Goal: Answer question/provide support: Share knowledge or assist other users

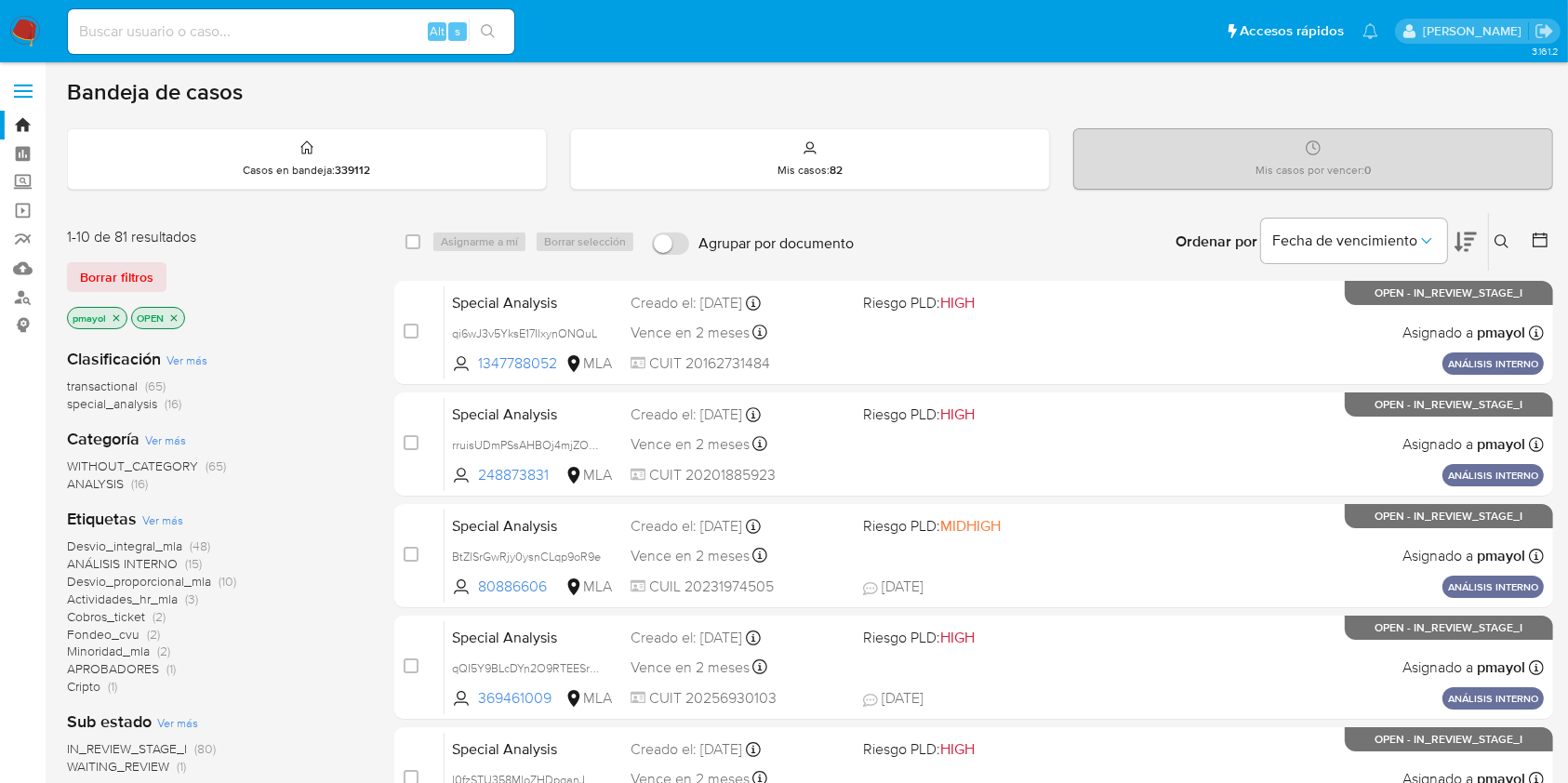
click at [356, 24] on input at bounding box center [291, 32] width 446 height 24
paste input "X5pgFroqxQOjmfbbgDlA39Wd"
type input "X5pgFroqxQOjmfbbgDlA39Wd"
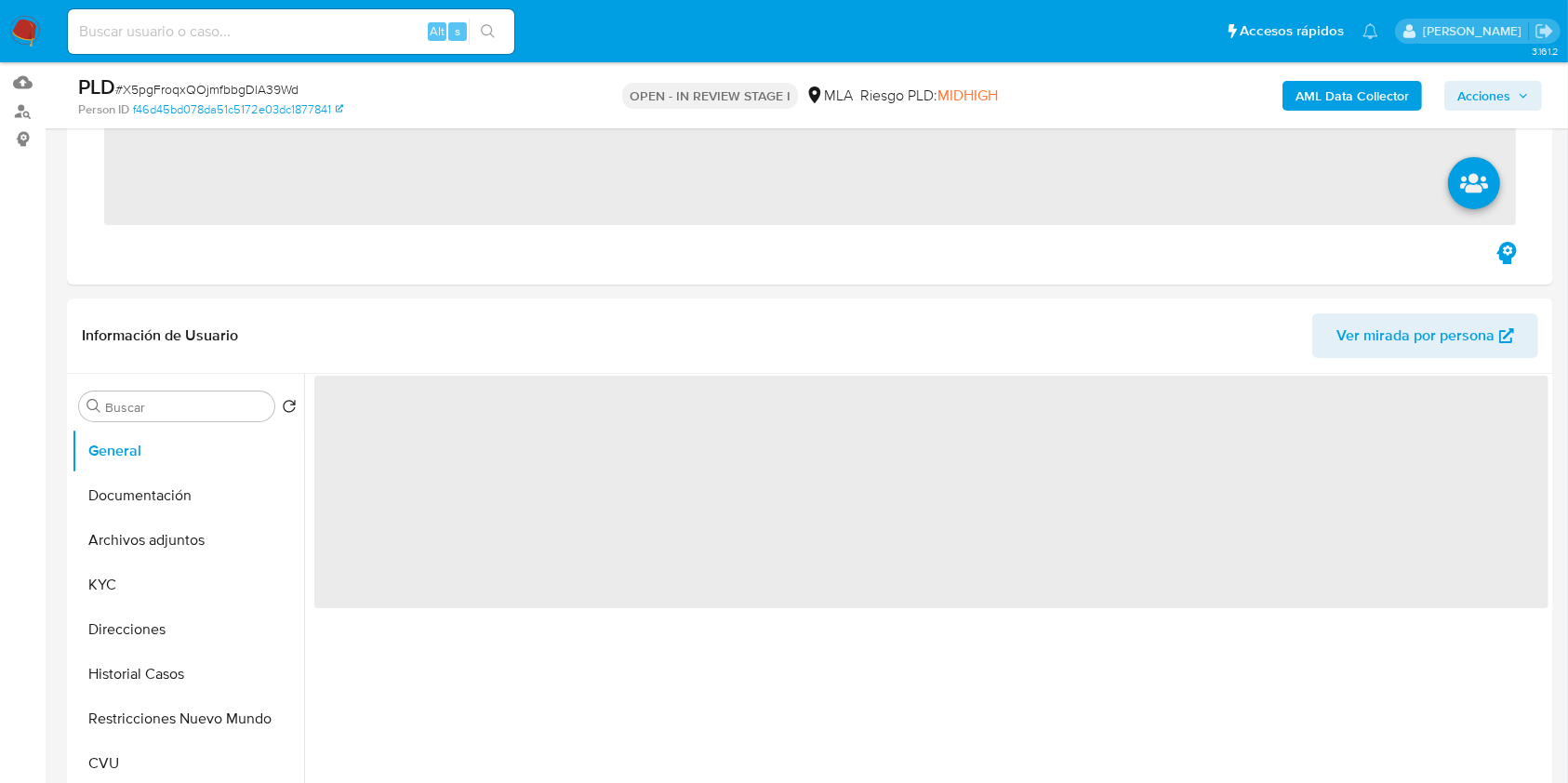
scroll to position [233, 0]
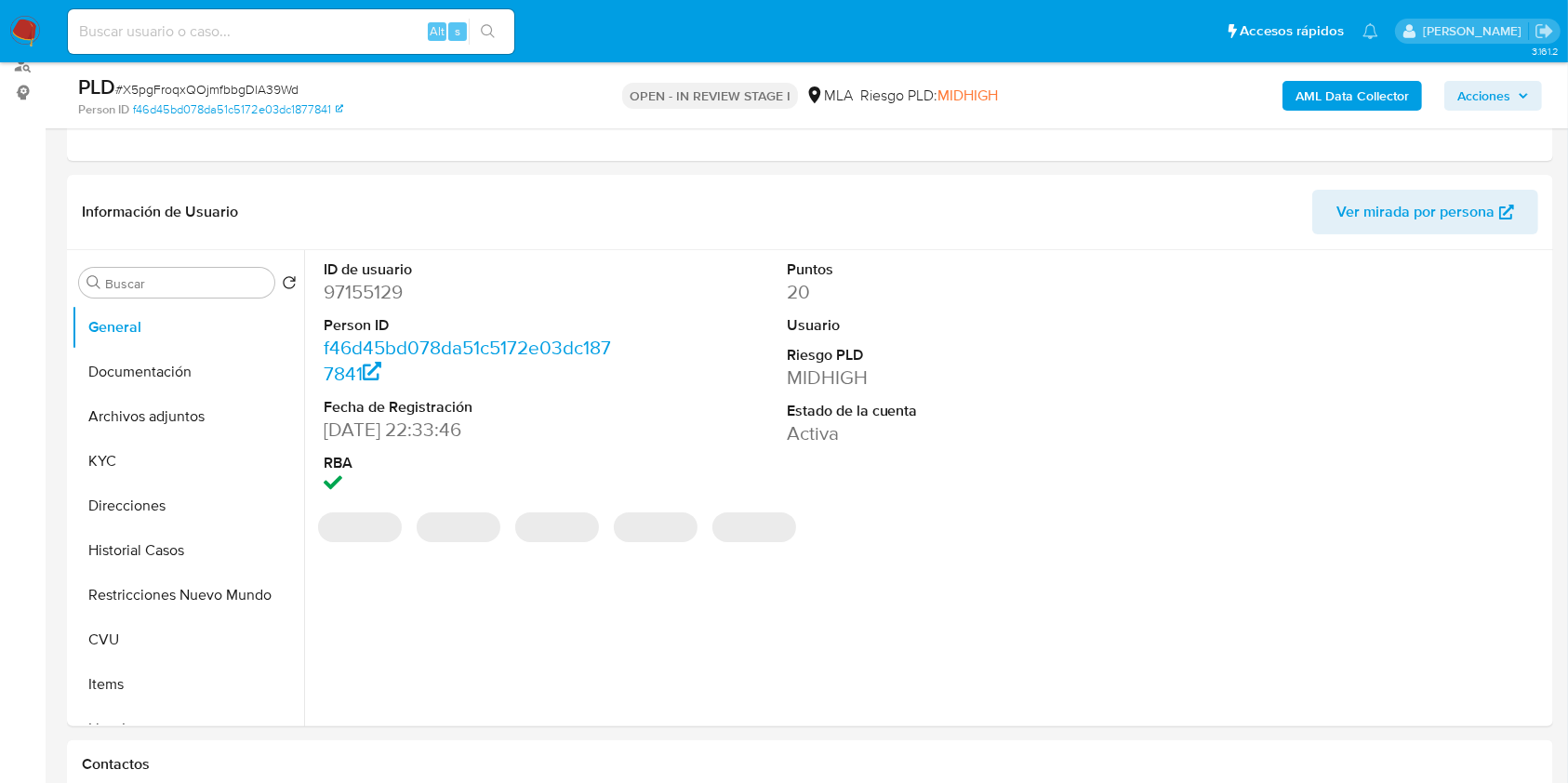
select select "10"
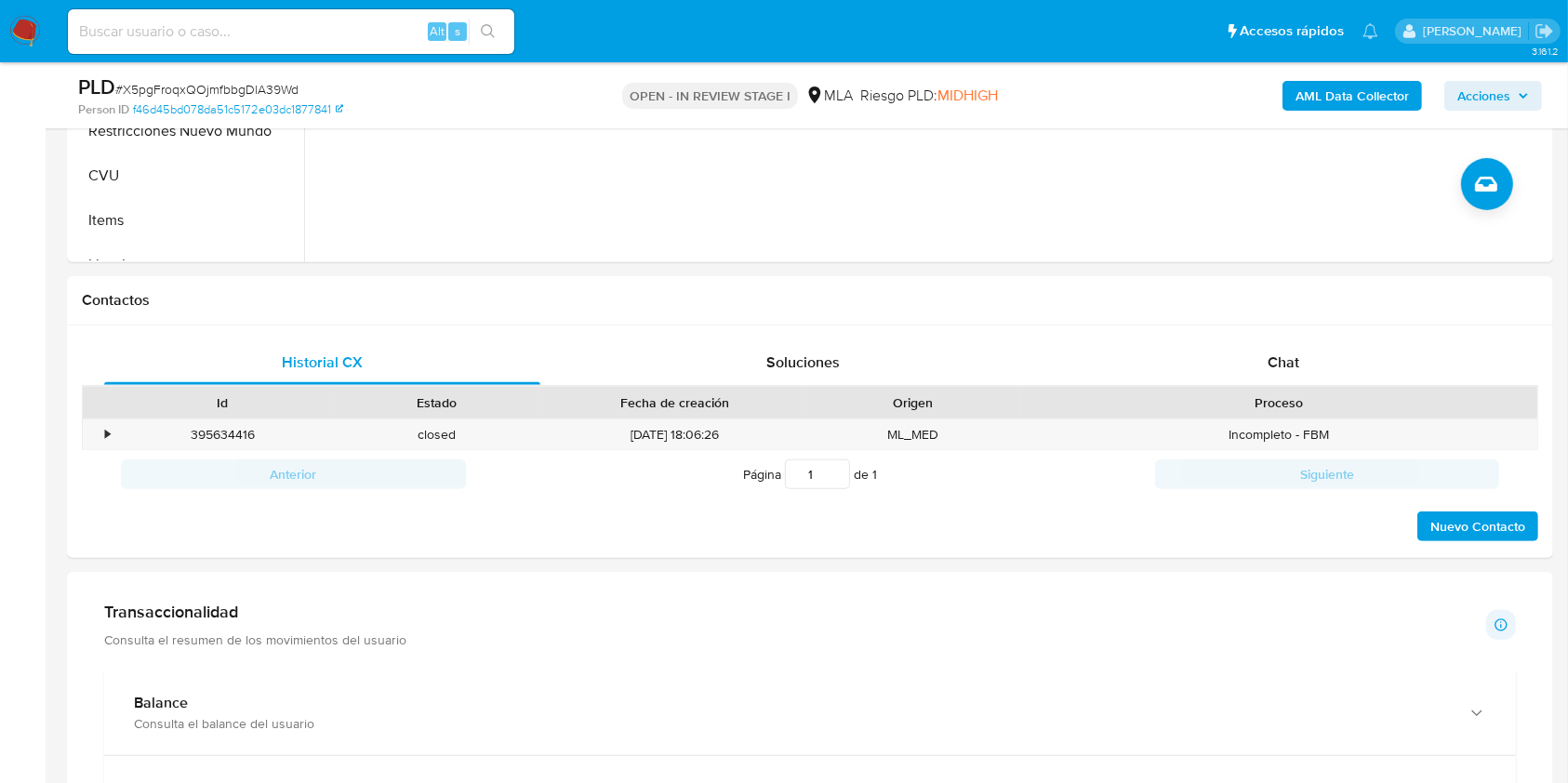
scroll to position [614, 0]
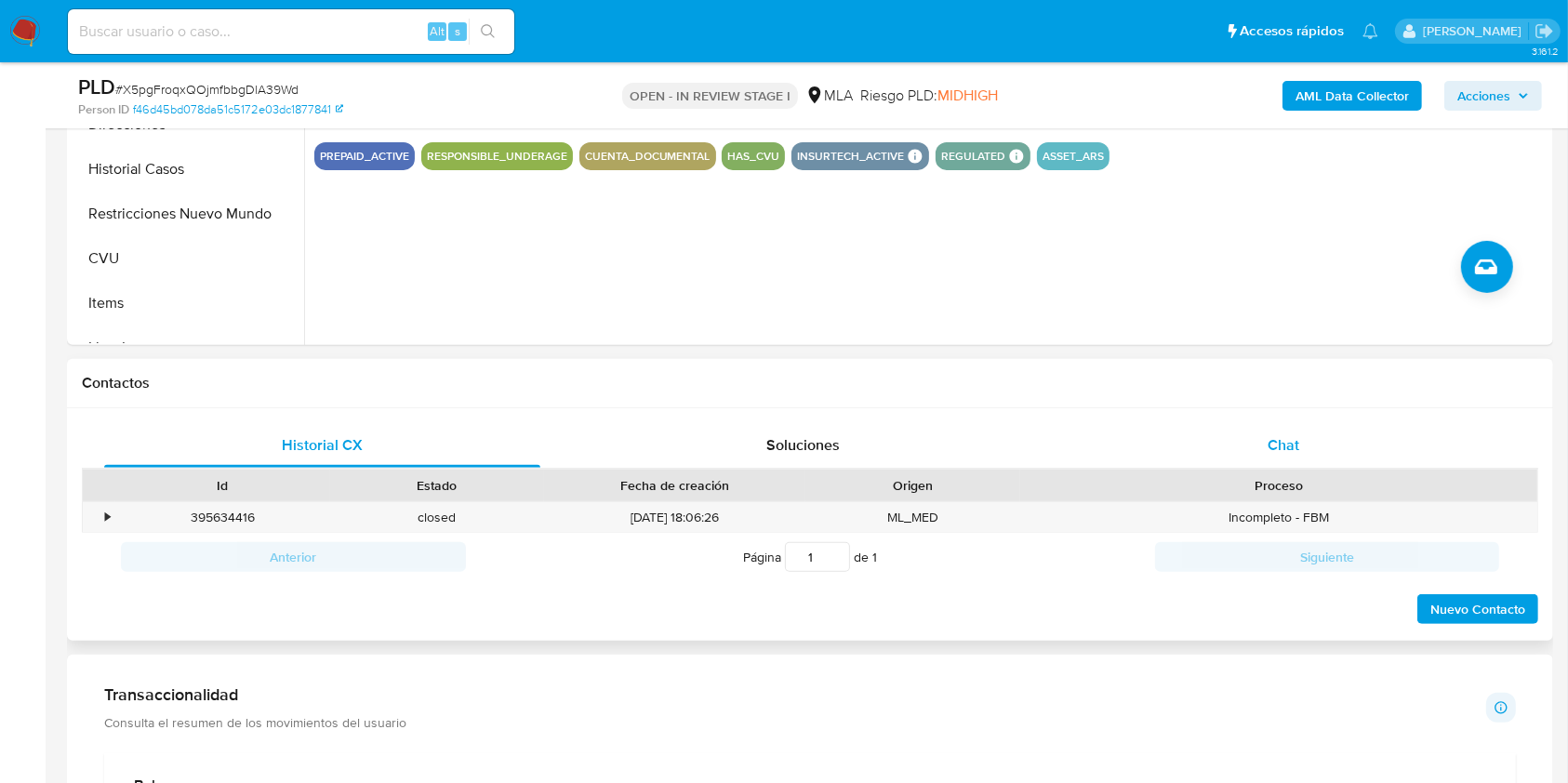
click at [1250, 458] on div "Chat" at bounding box center [1285, 445] width 436 height 45
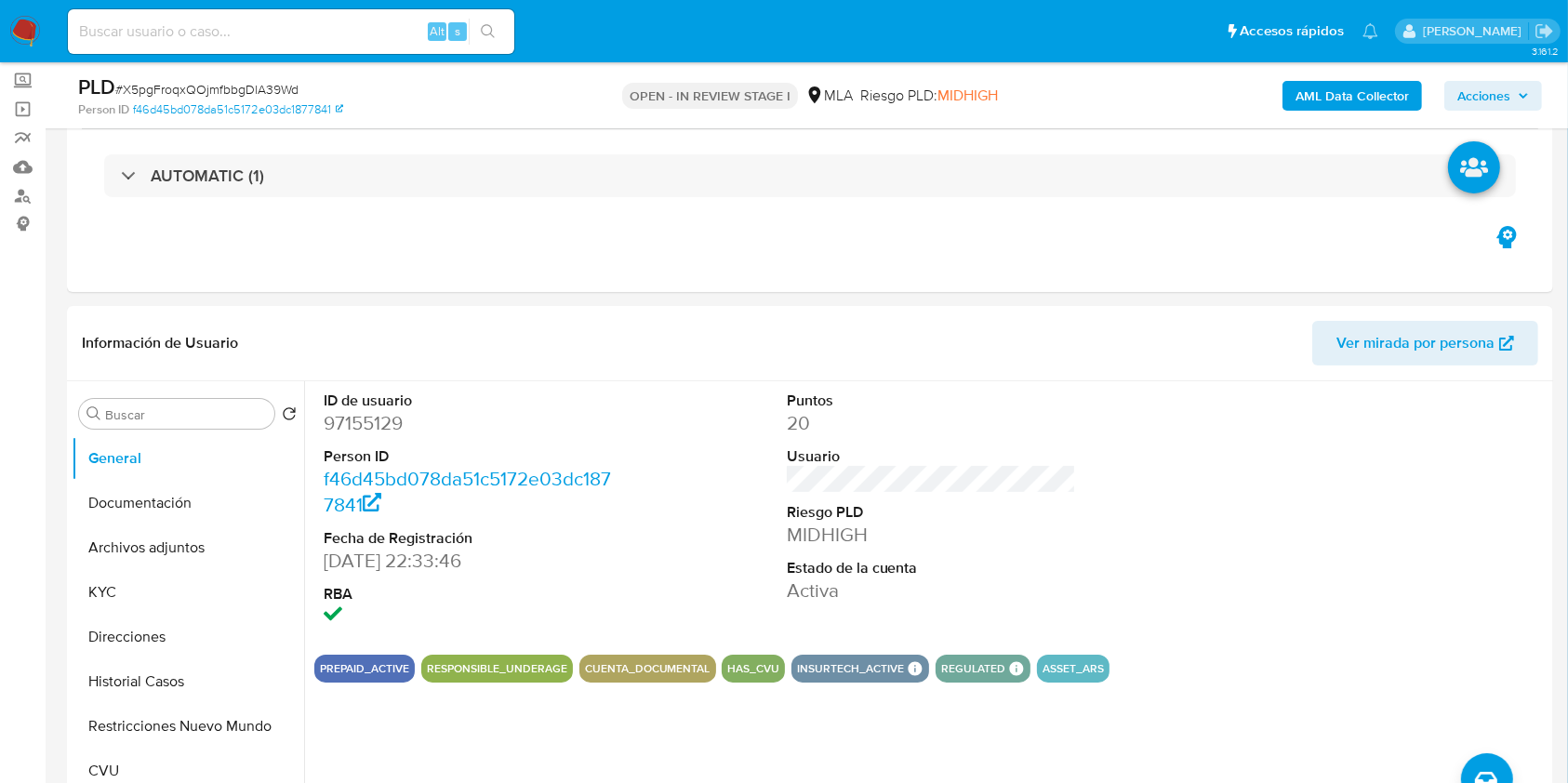
scroll to position [130, 0]
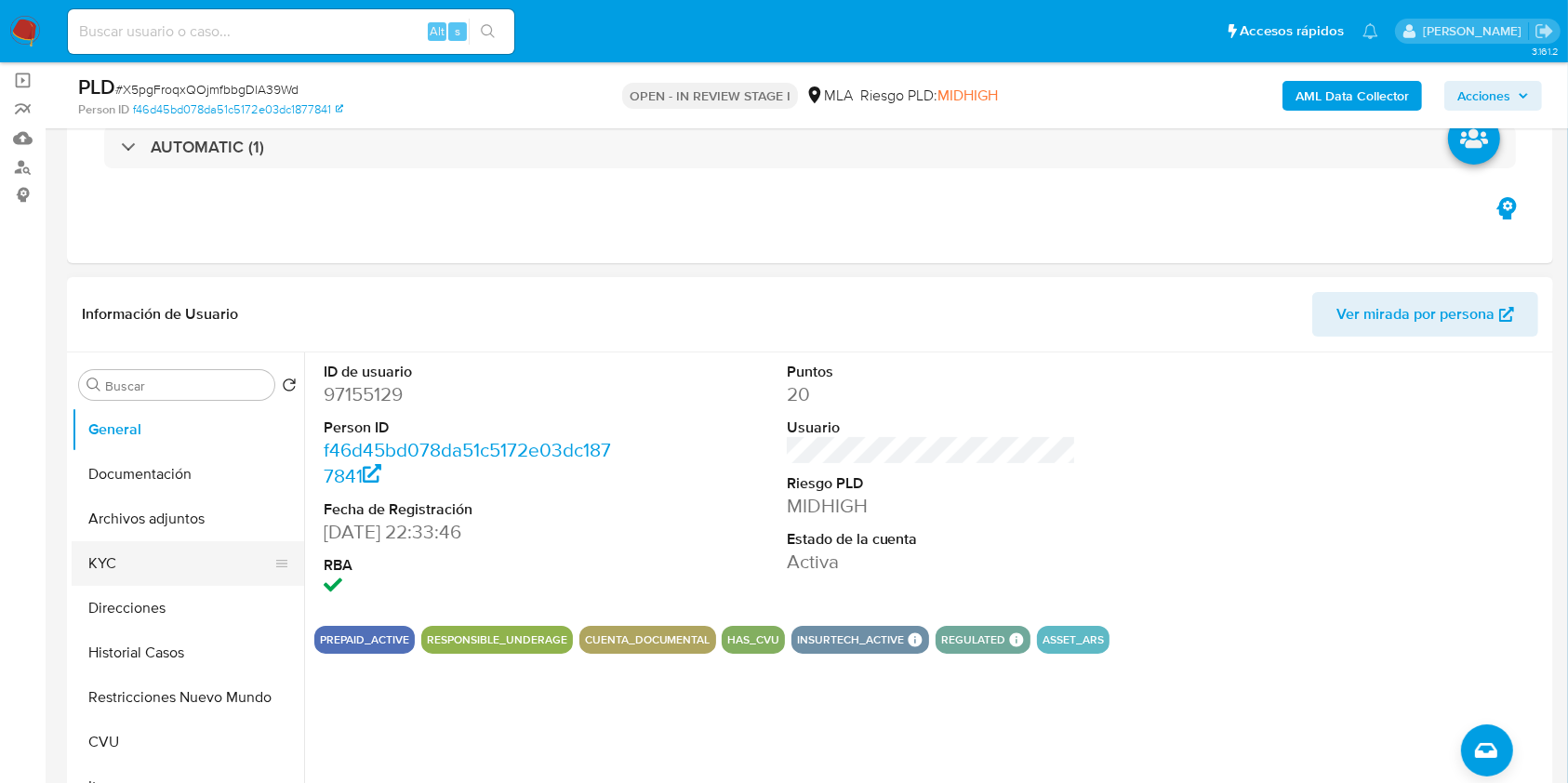
click at [157, 555] on button "KYC" at bounding box center [180, 563] width 218 height 45
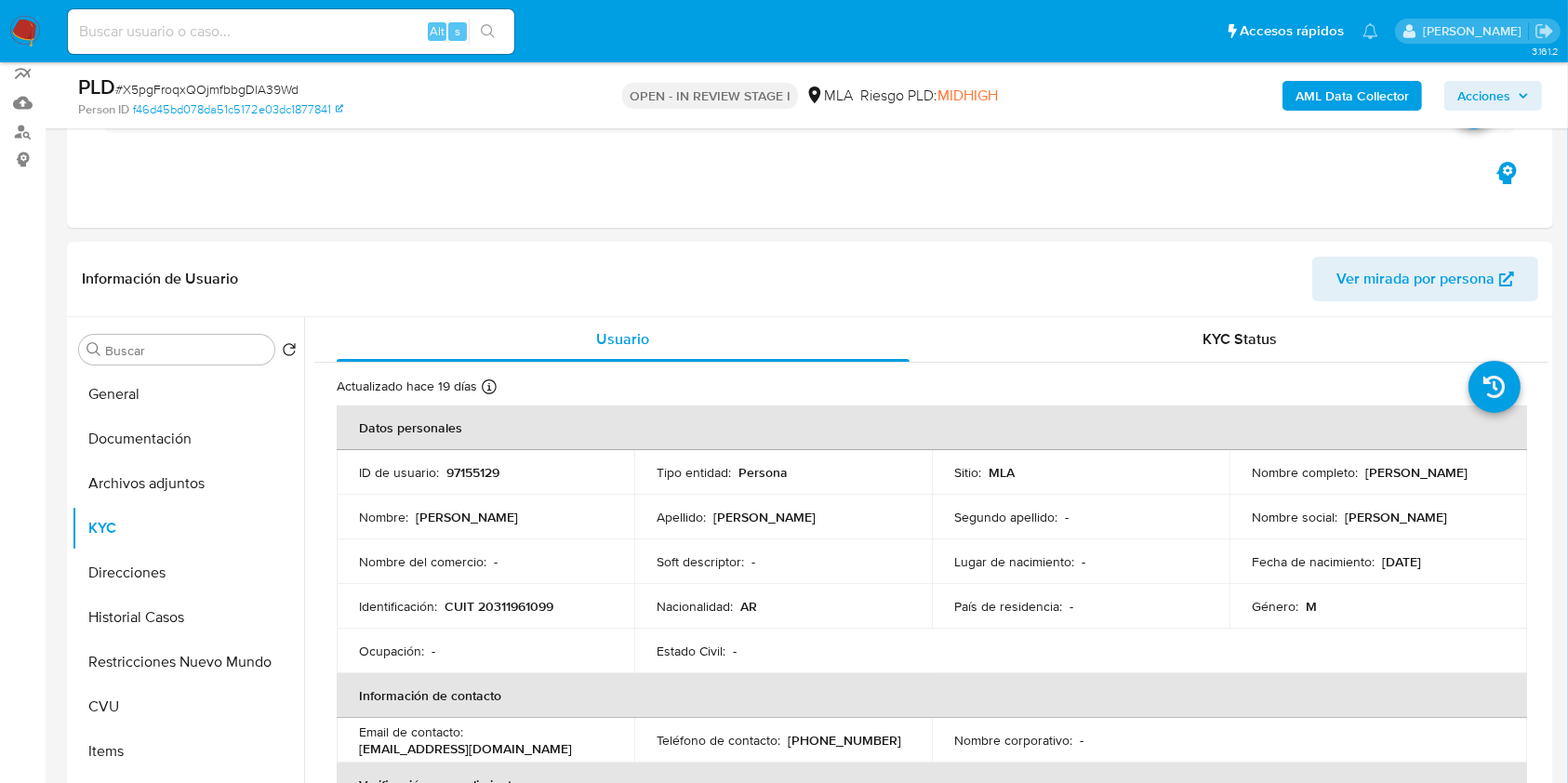
scroll to position [200, 0]
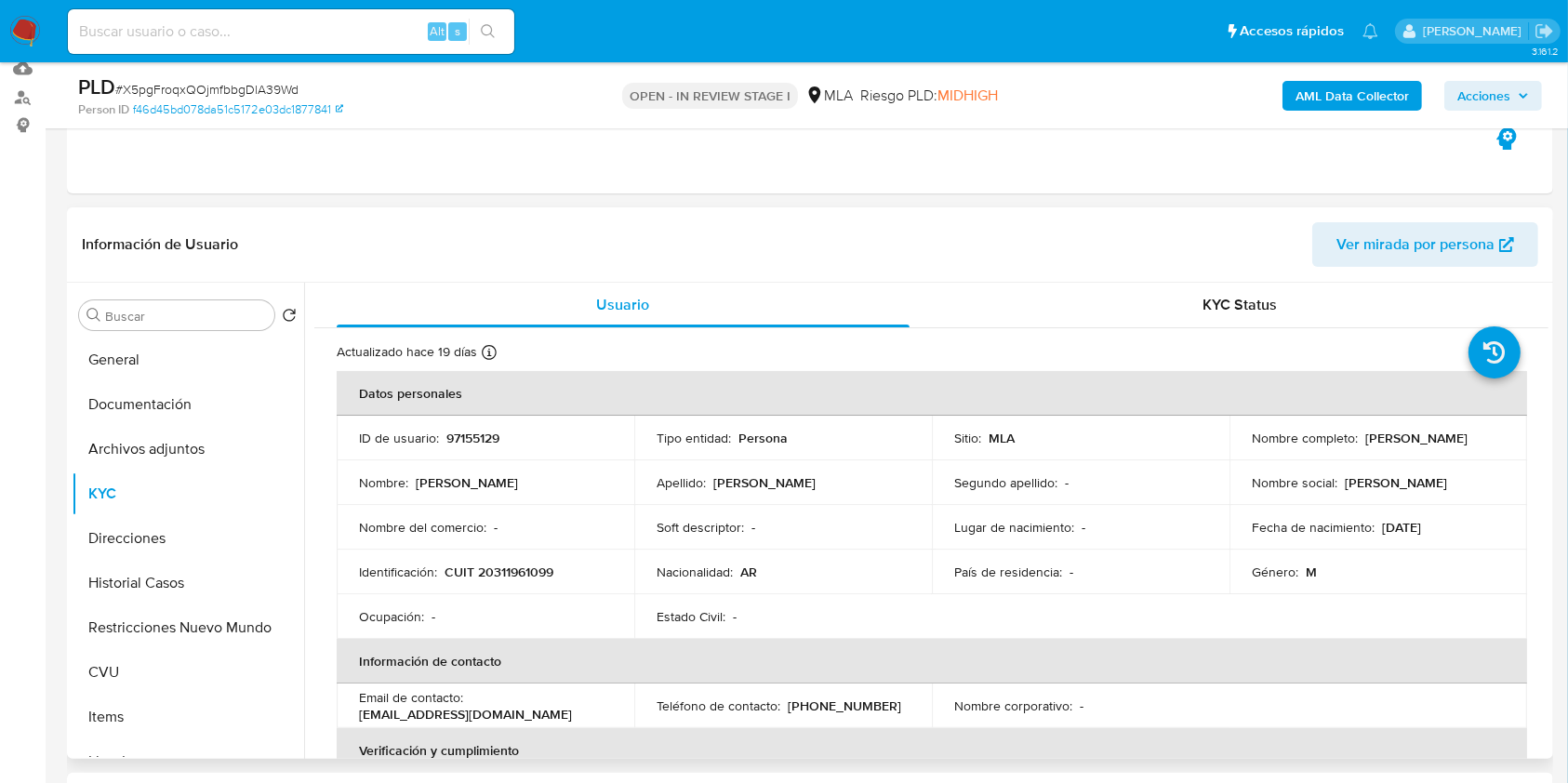
click at [520, 572] on p "CUIT 20311961099" at bounding box center [500, 572] width 109 height 17
copy p "20311961099"
click at [1381, 250] on span "Ver mirada por persona" at bounding box center [1416, 244] width 159 height 45
click at [150, 464] on button "Archivos adjuntos" at bounding box center [180, 449] width 218 height 45
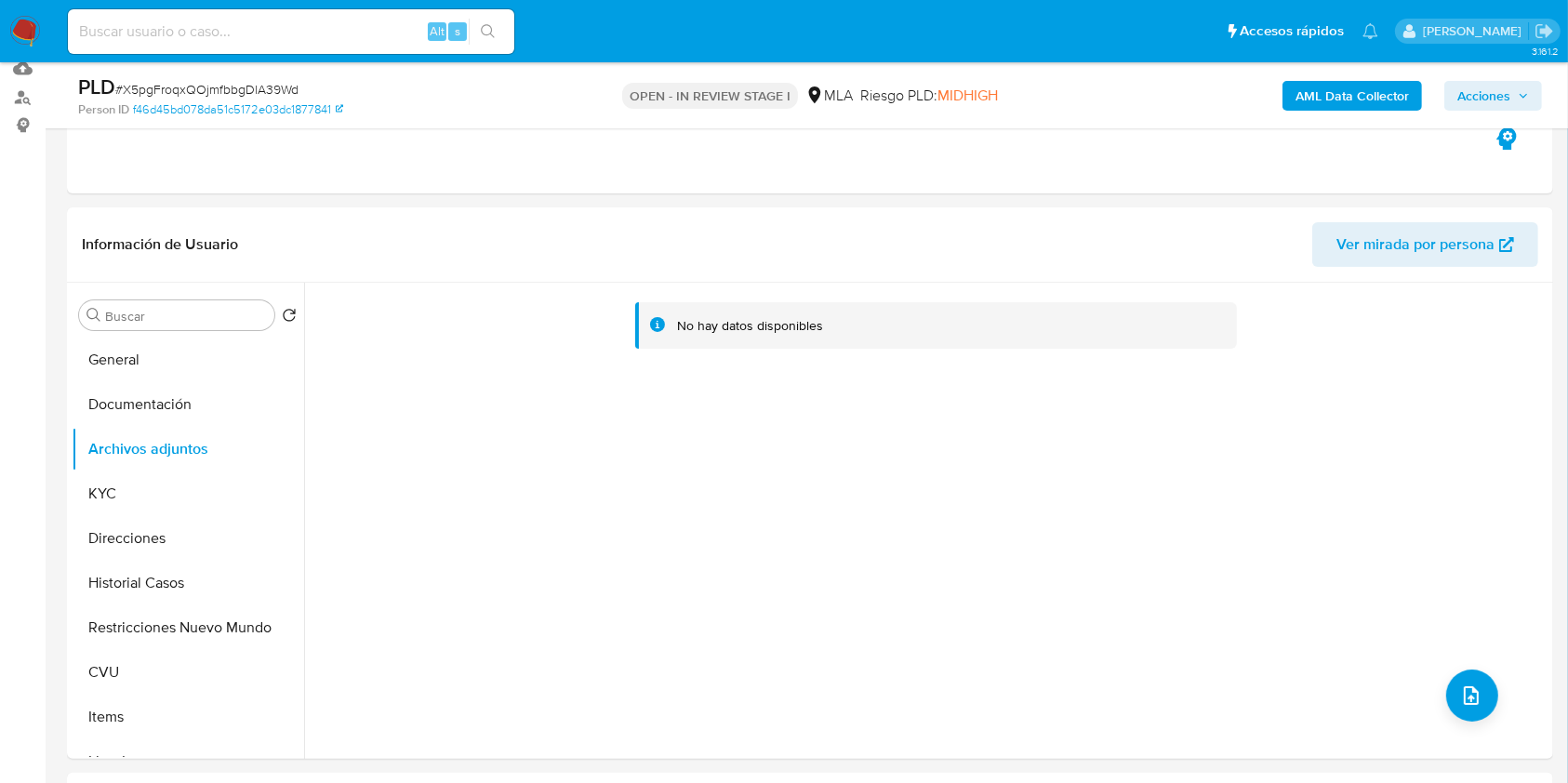
click at [1364, 92] on b "AML Data Collector" at bounding box center [1352, 96] width 113 height 30
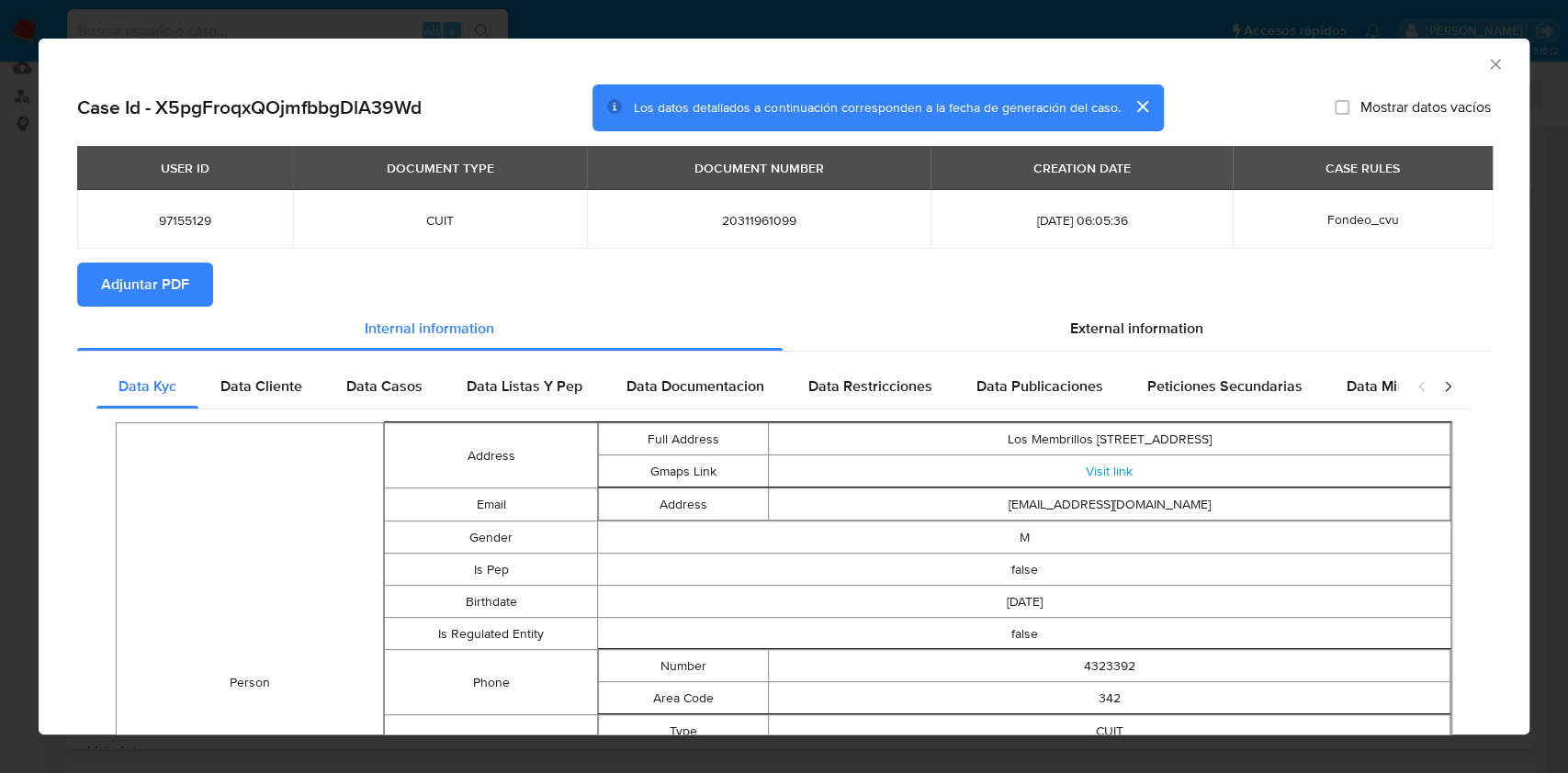
click at [105, 290] on span "Adjuntar PDF" at bounding box center [145, 284] width 88 height 40
click at [1487, 57] on icon "Cerrar ventana" at bounding box center [1496, 64] width 19 height 19
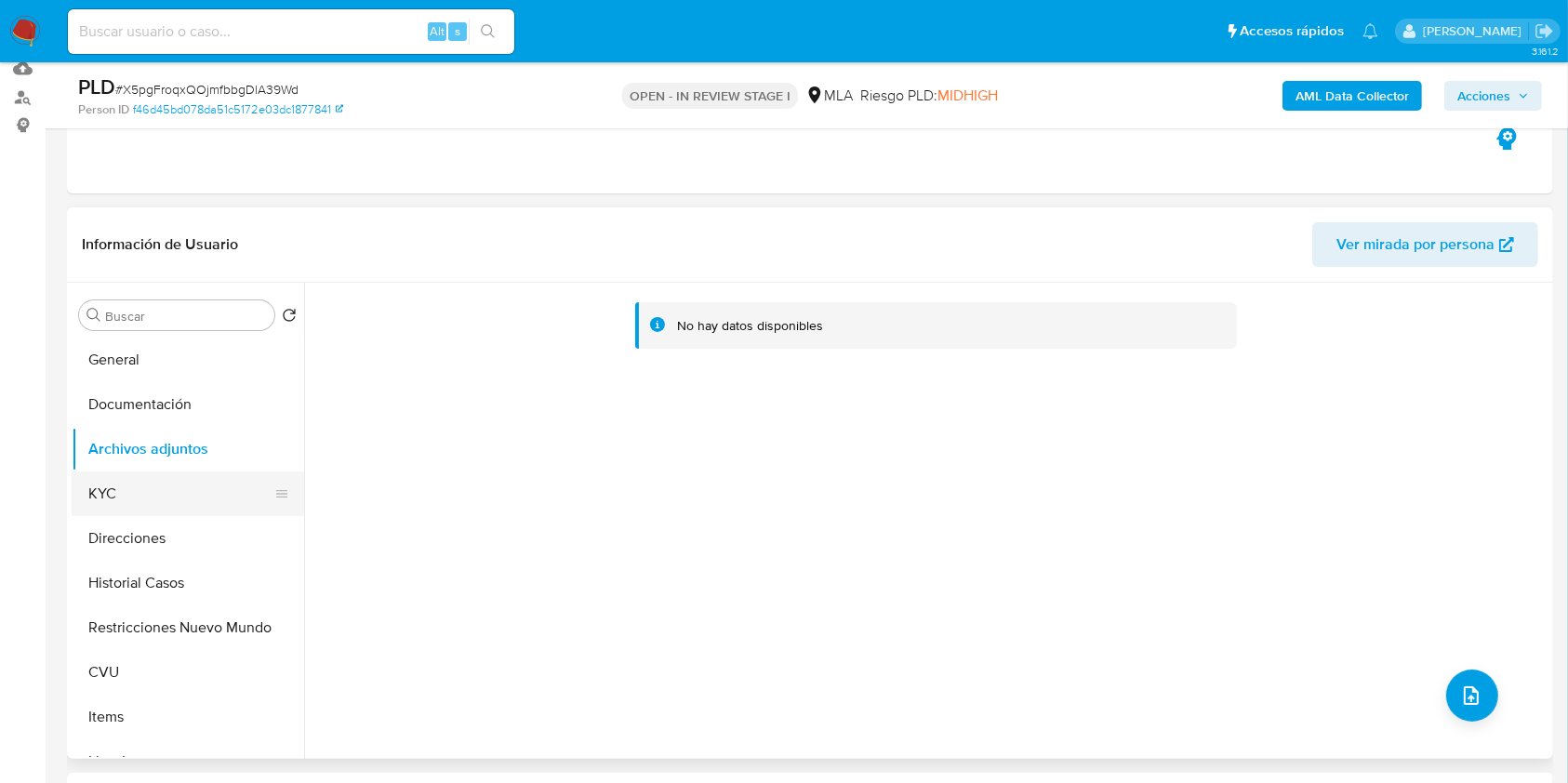
click at [159, 491] on button "KYC" at bounding box center [180, 494] width 218 height 45
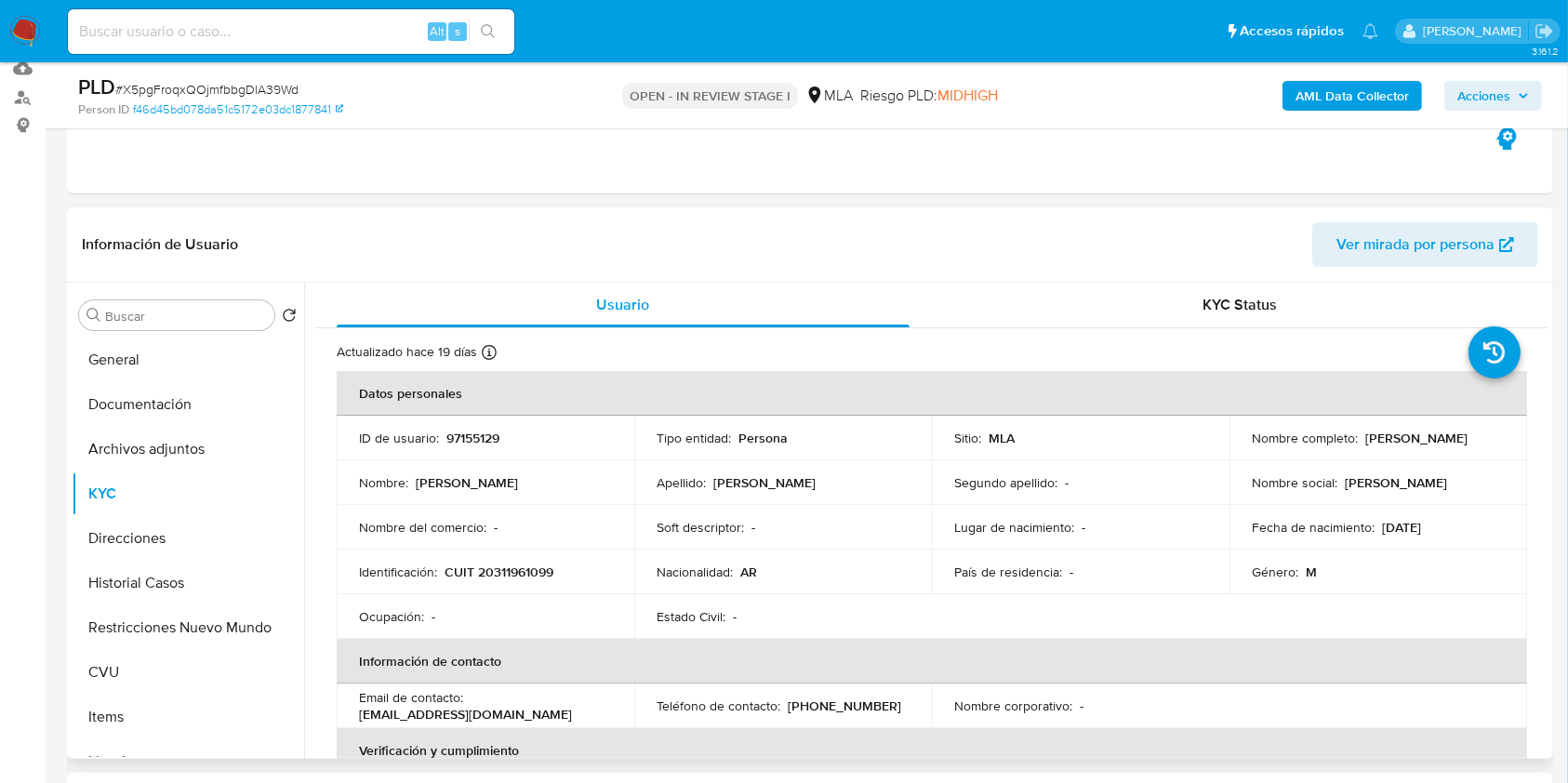
click at [506, 567] on p "CUIT 20311961099" at bounding box center [500, 572] width 109 height 17
copy p "20311961099"
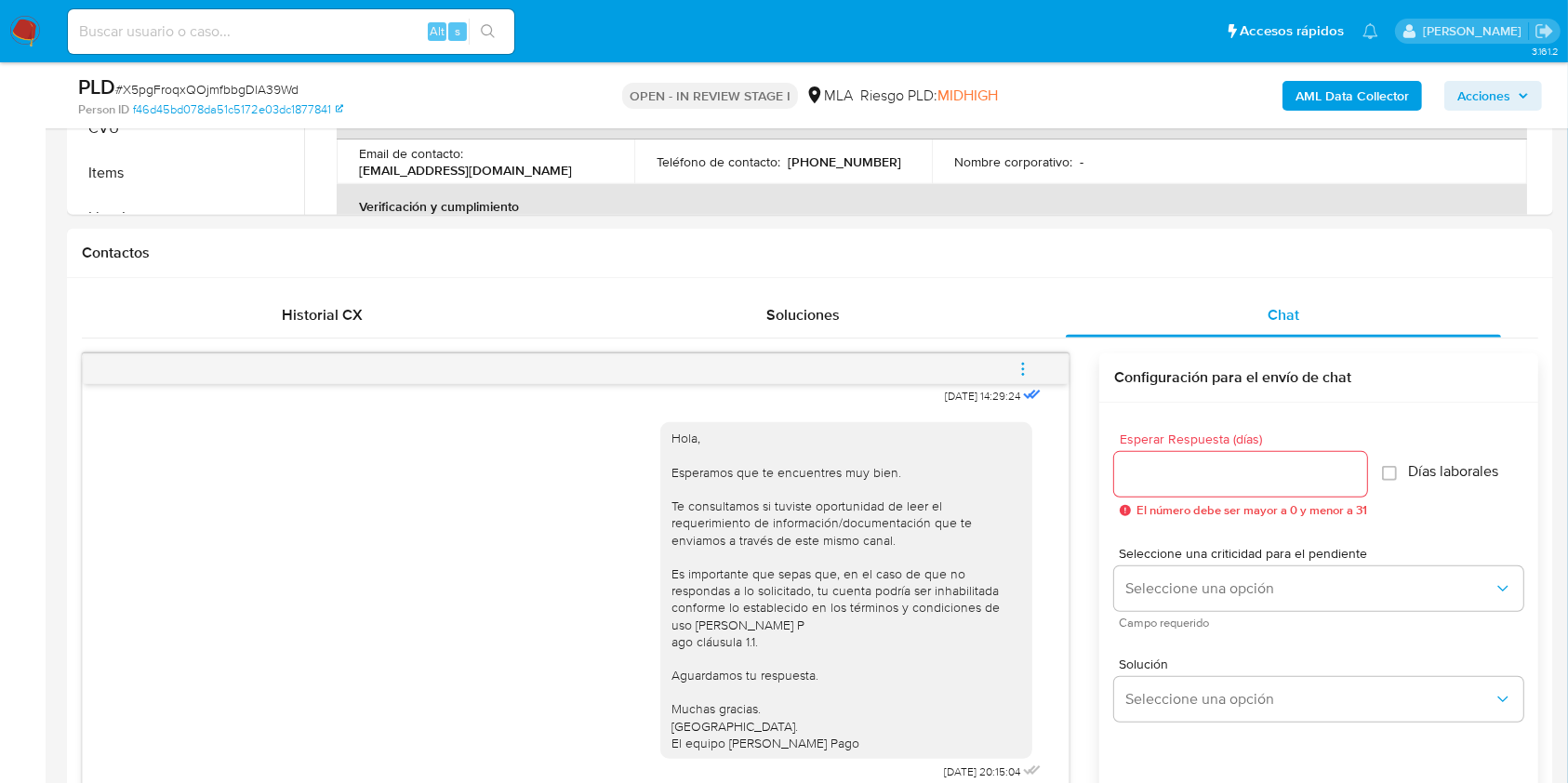
scroll to position [740, 0]
click at [1032, 359] on span "menu-action" at bounding box center [1023, 373] width 17 height 45
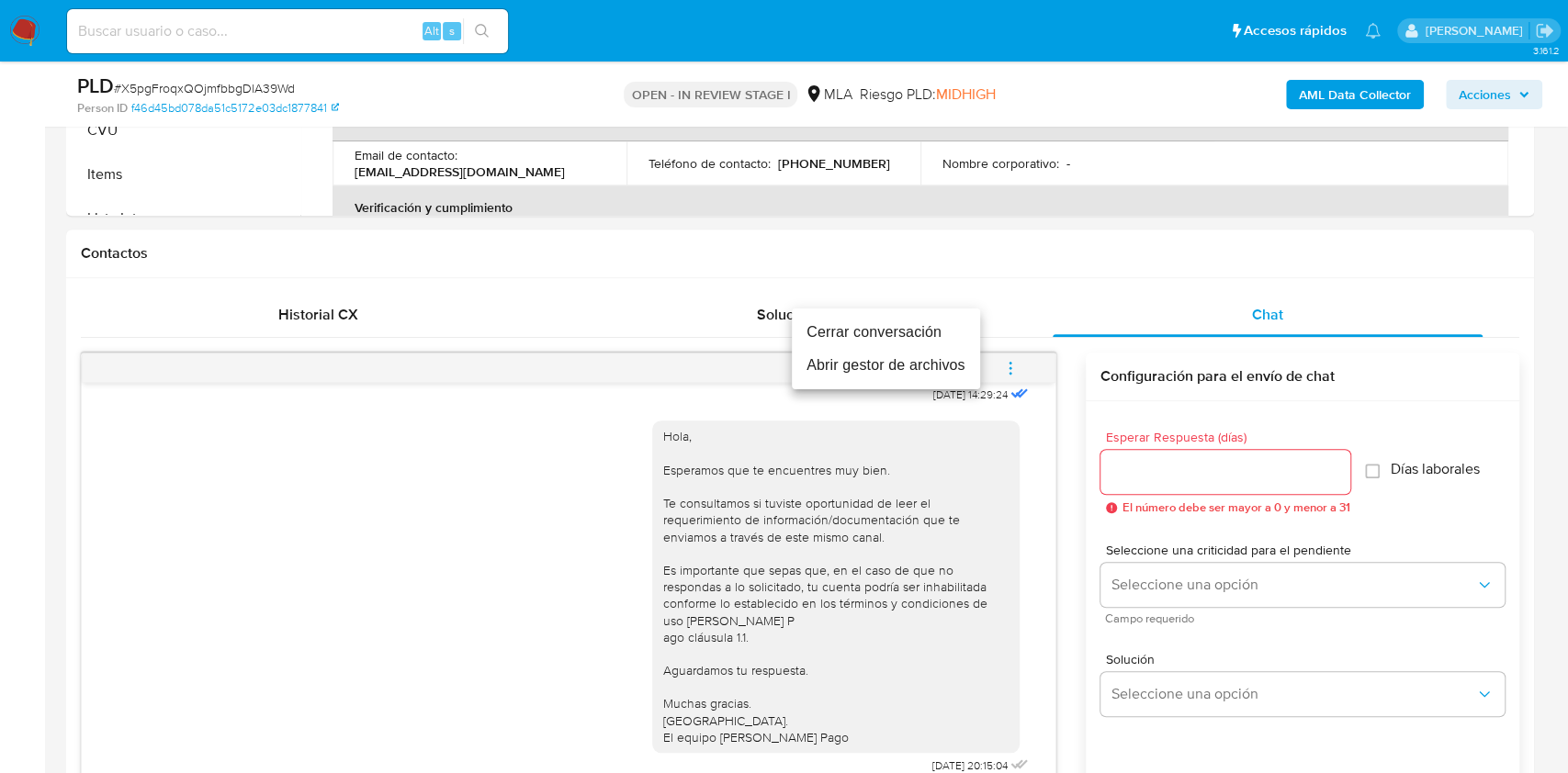
click at [875, 328] on li "Cerrar conversación" at bounding box center [886, 333] width 188 height 33
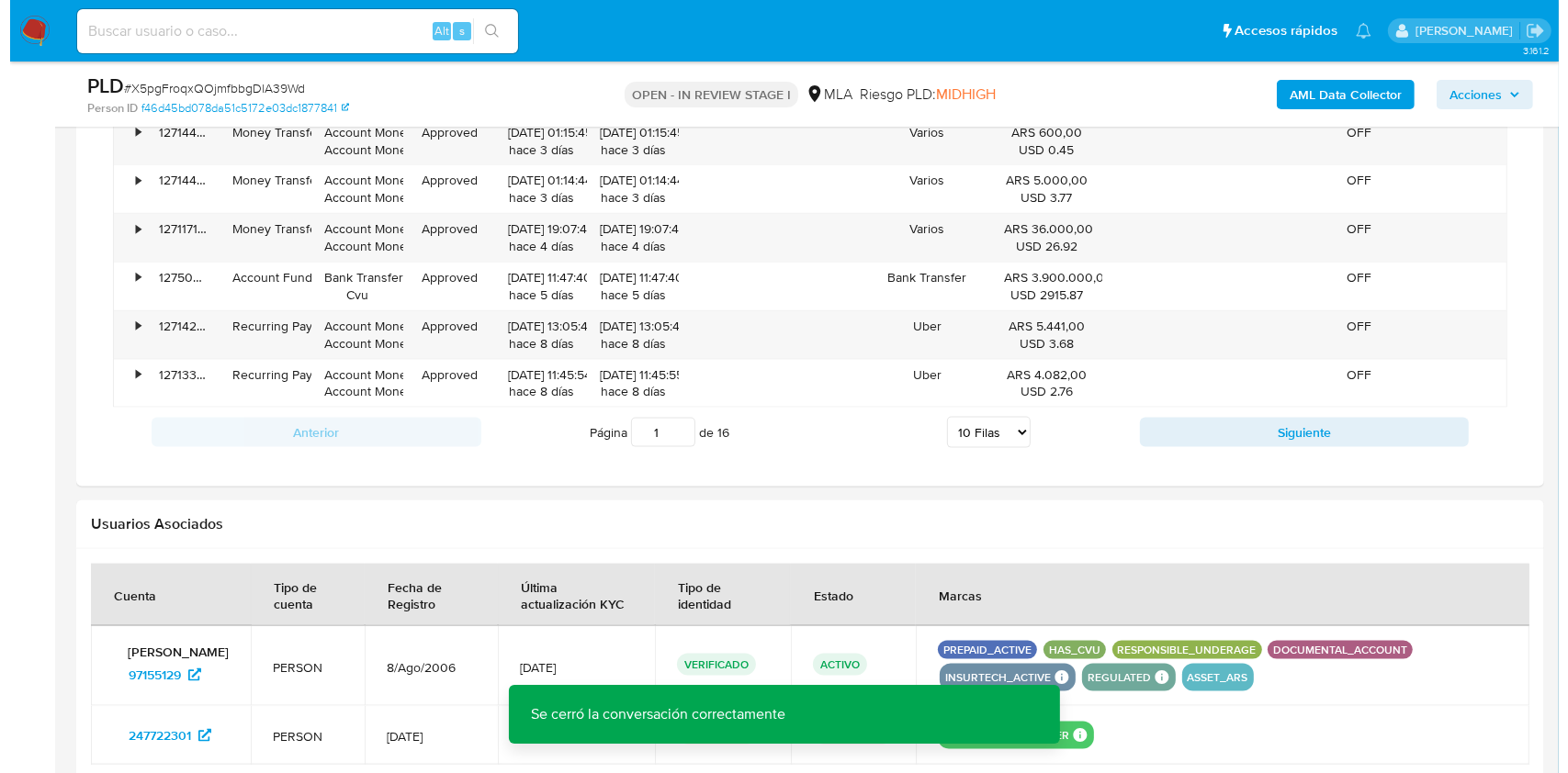
scroll to position [2906, 0]
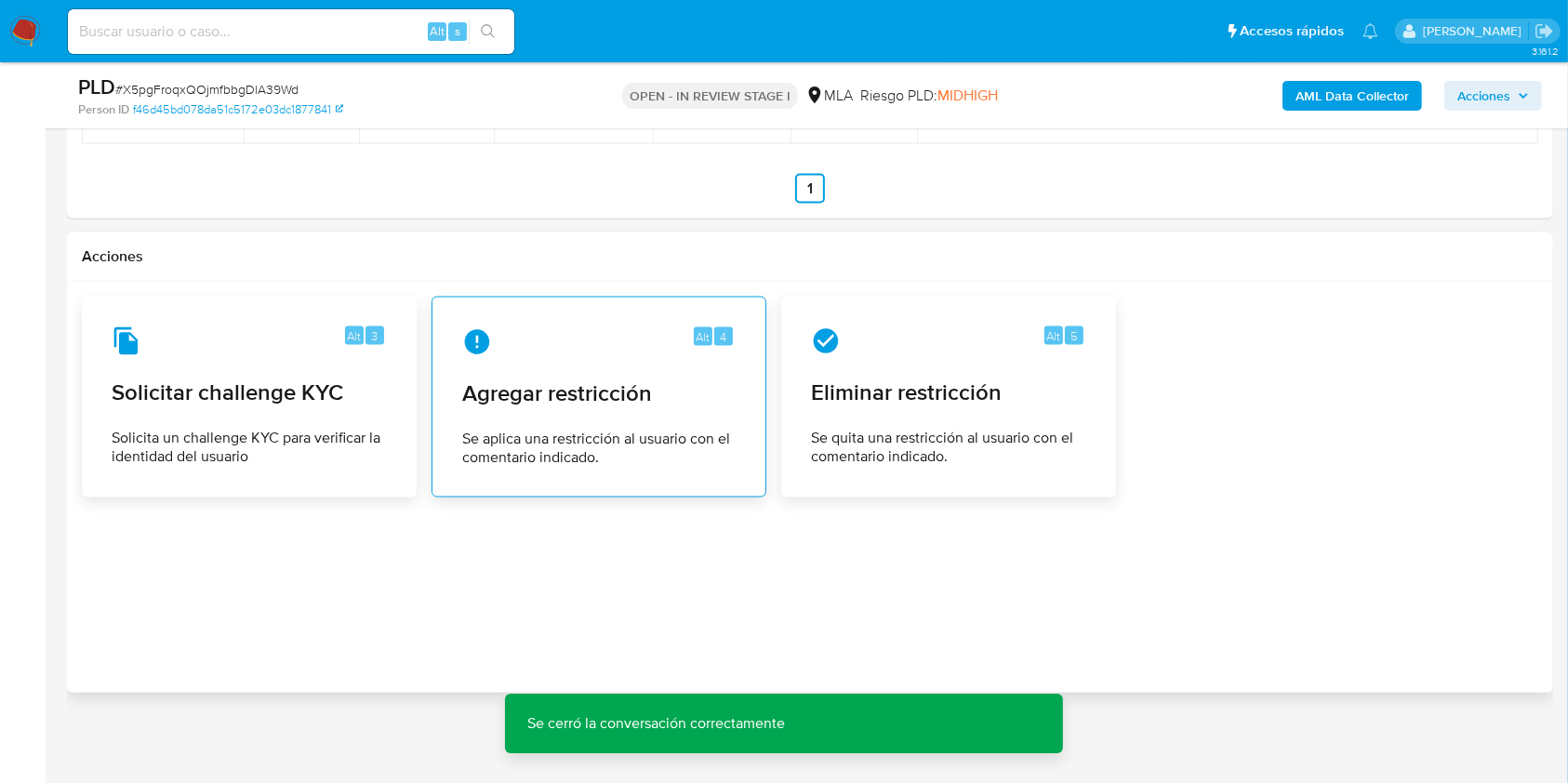
click at [608, 401] on span "Agregar restricción" at bounding box center [599, 393] width 274 height 28
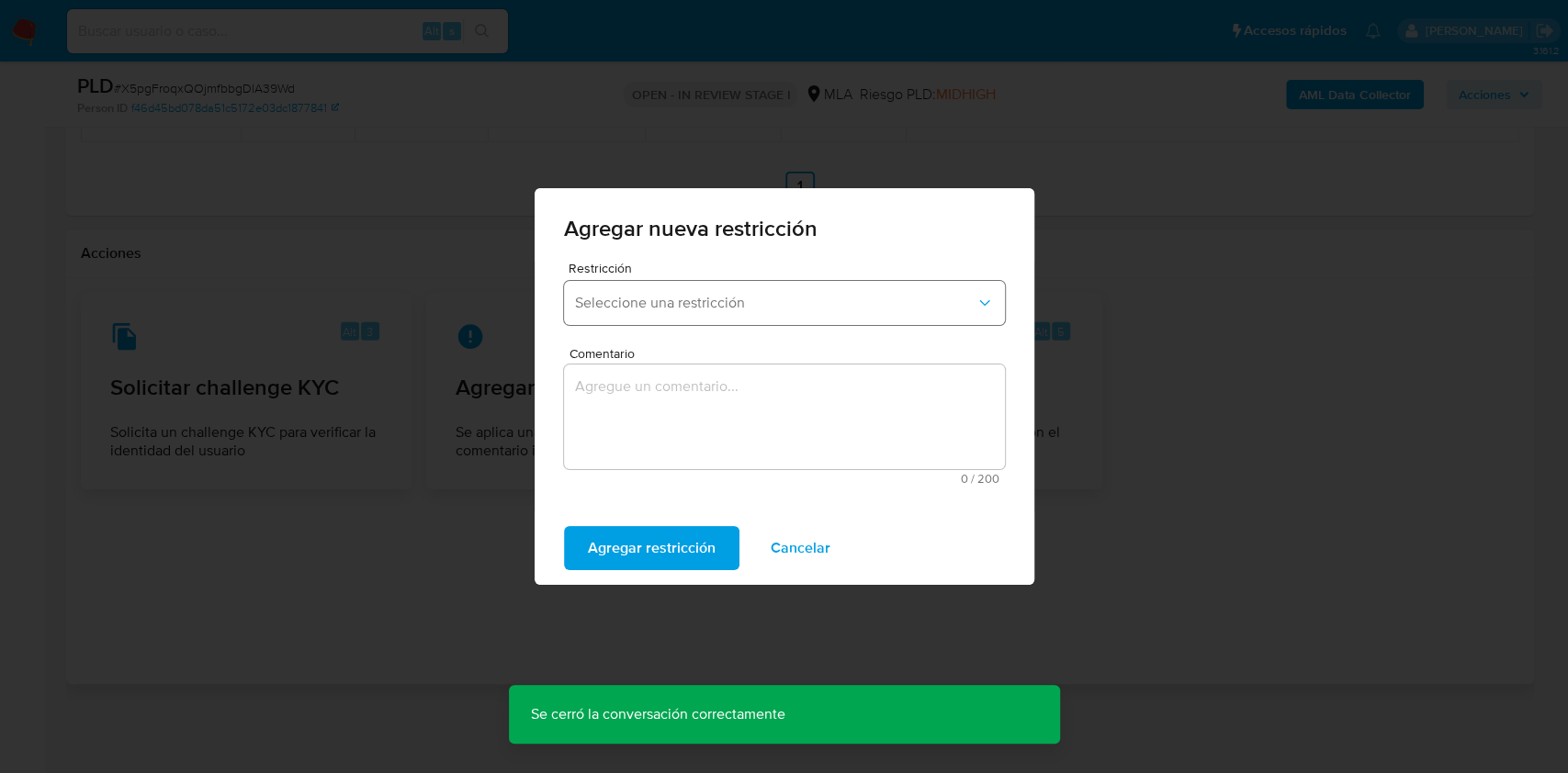
click at [685, 295] on span "Seleccione una restricción" at bounding box center [775, 302] width 400 height 19
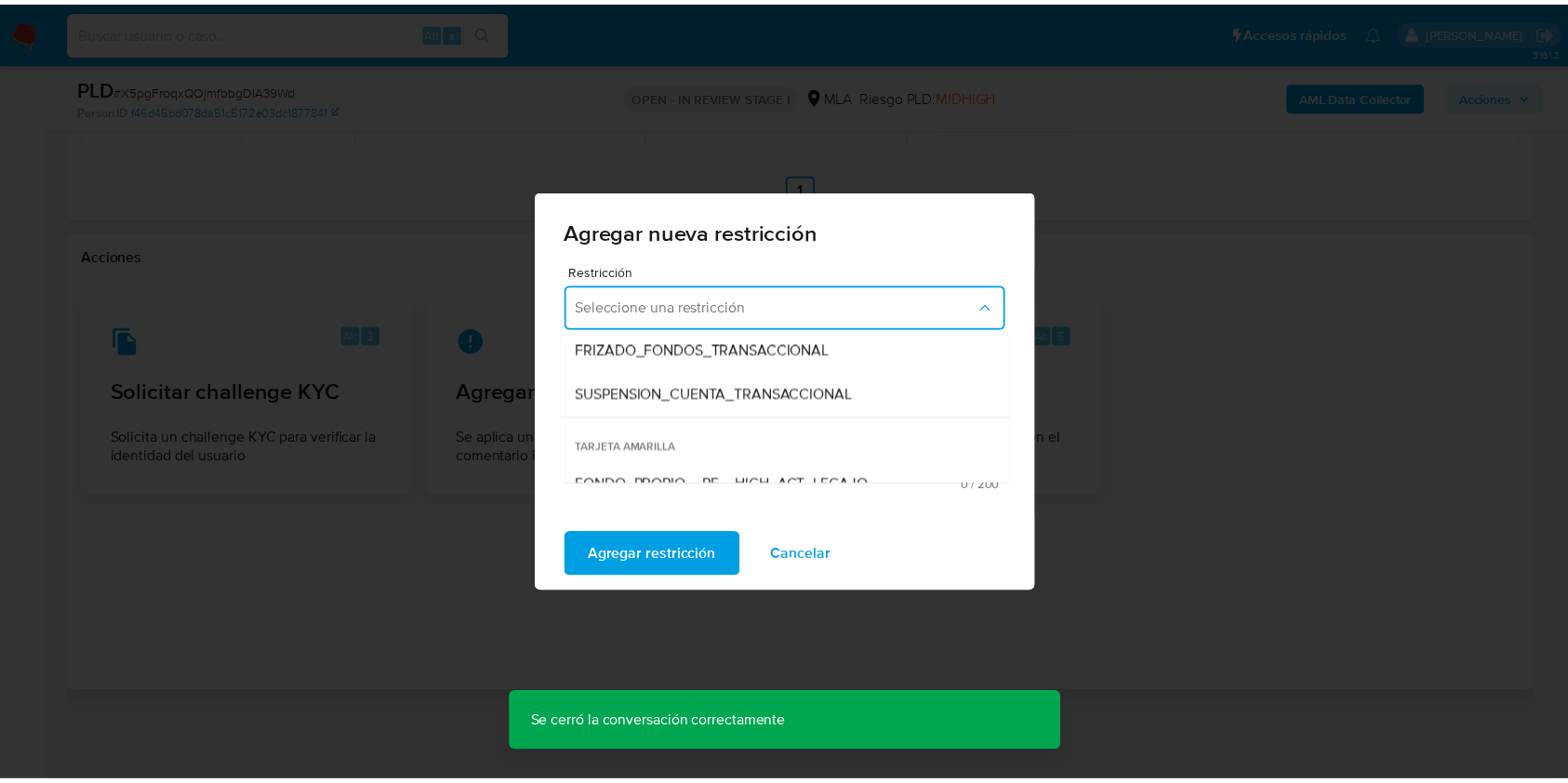
scroll to position [248, 0]
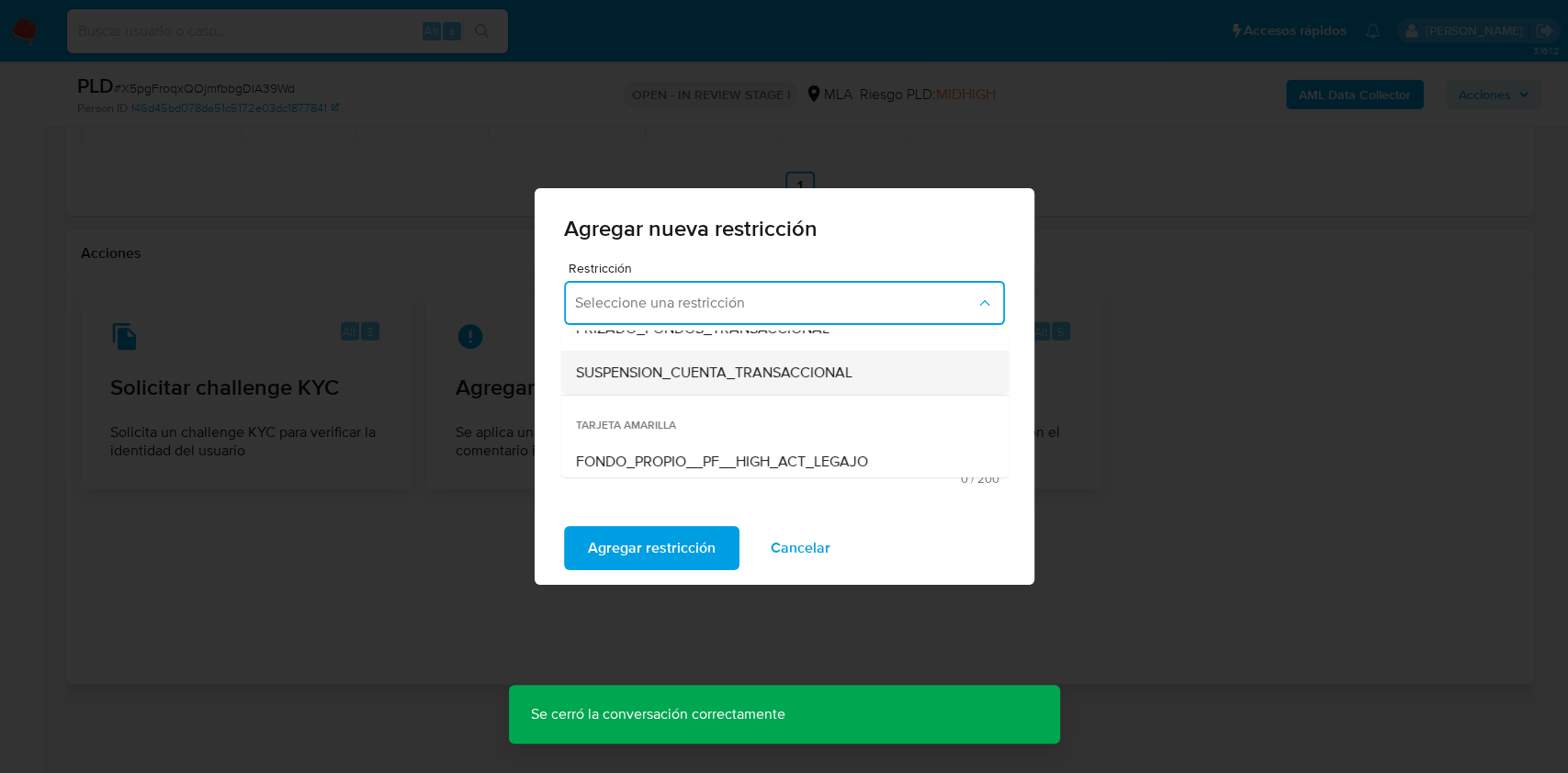
click at [850, 379] on span "SUSPENSION_CUENTA_TRANSACCIONAL" at bounding box center [714, 373] width 276 height 19
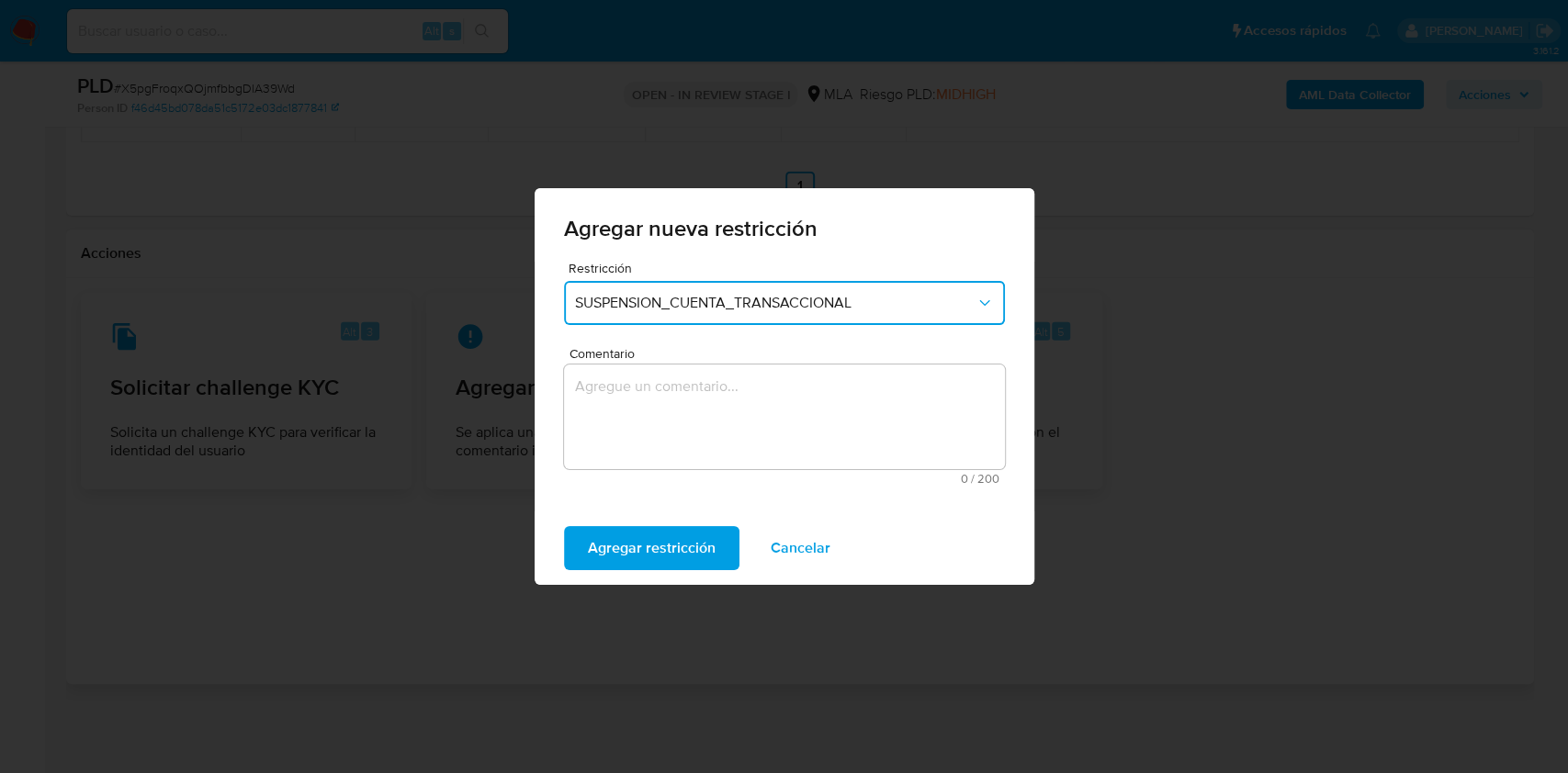
click at [787, 446] on textarea "Comentario" at bounding box center [784, 417] width 440 height 105
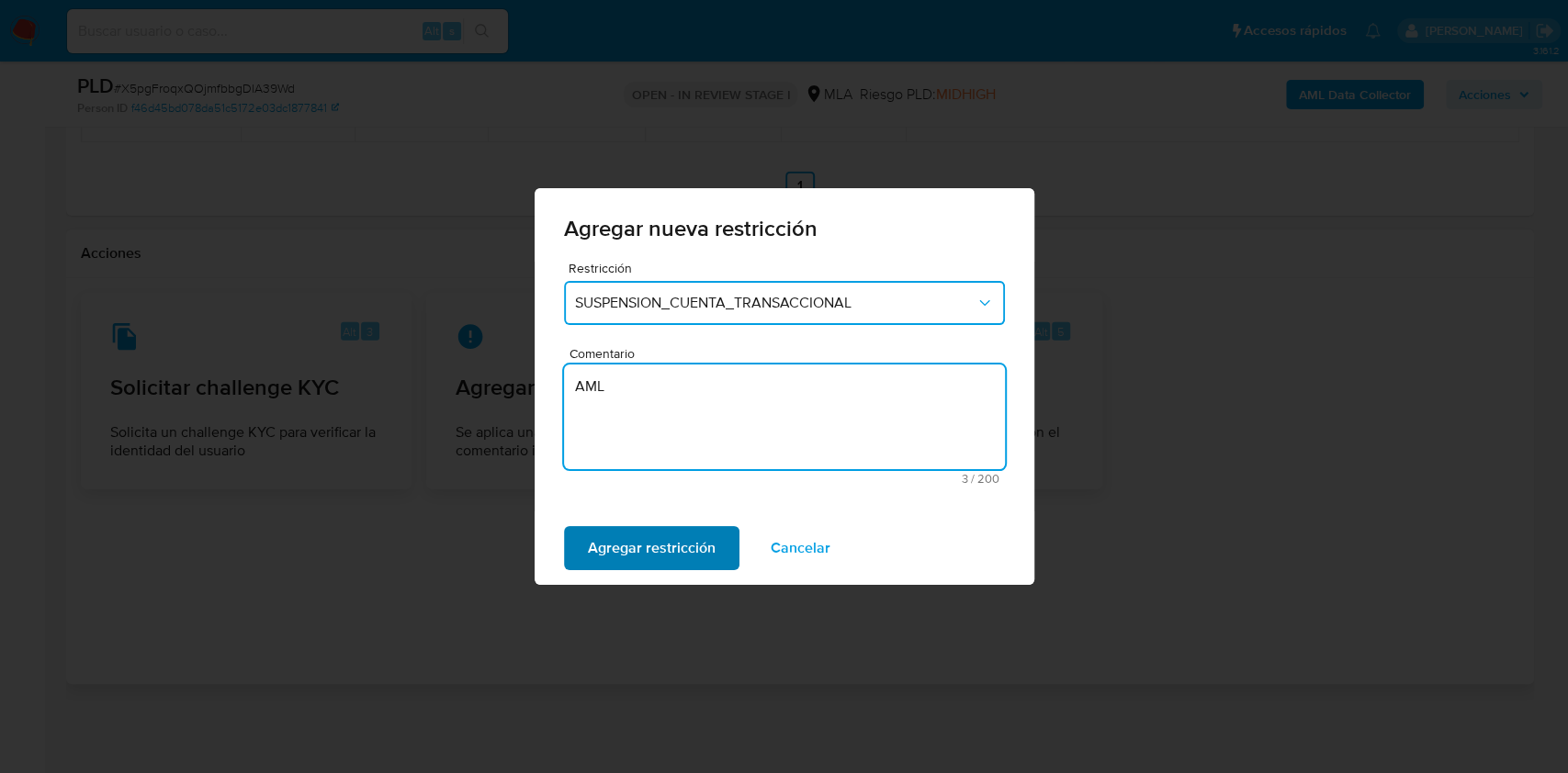
type textarea "AML"
click at [710, 545] on span "Agregar restricción" at bounding box center [652, 548] width 127 height 40
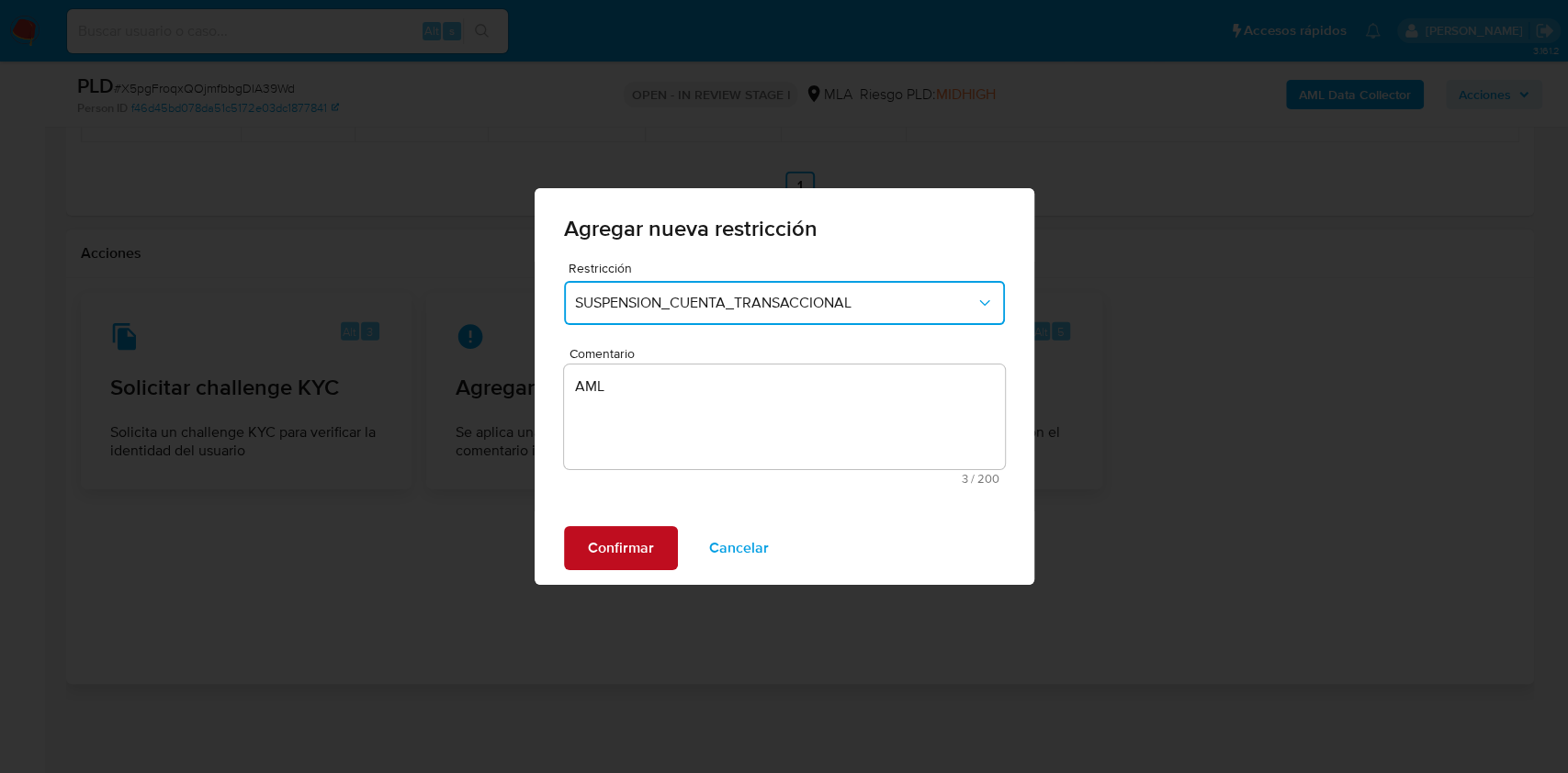
click at [620, 548] on span "Confirmar" at bounding box center [622, 548] width 67 height 40
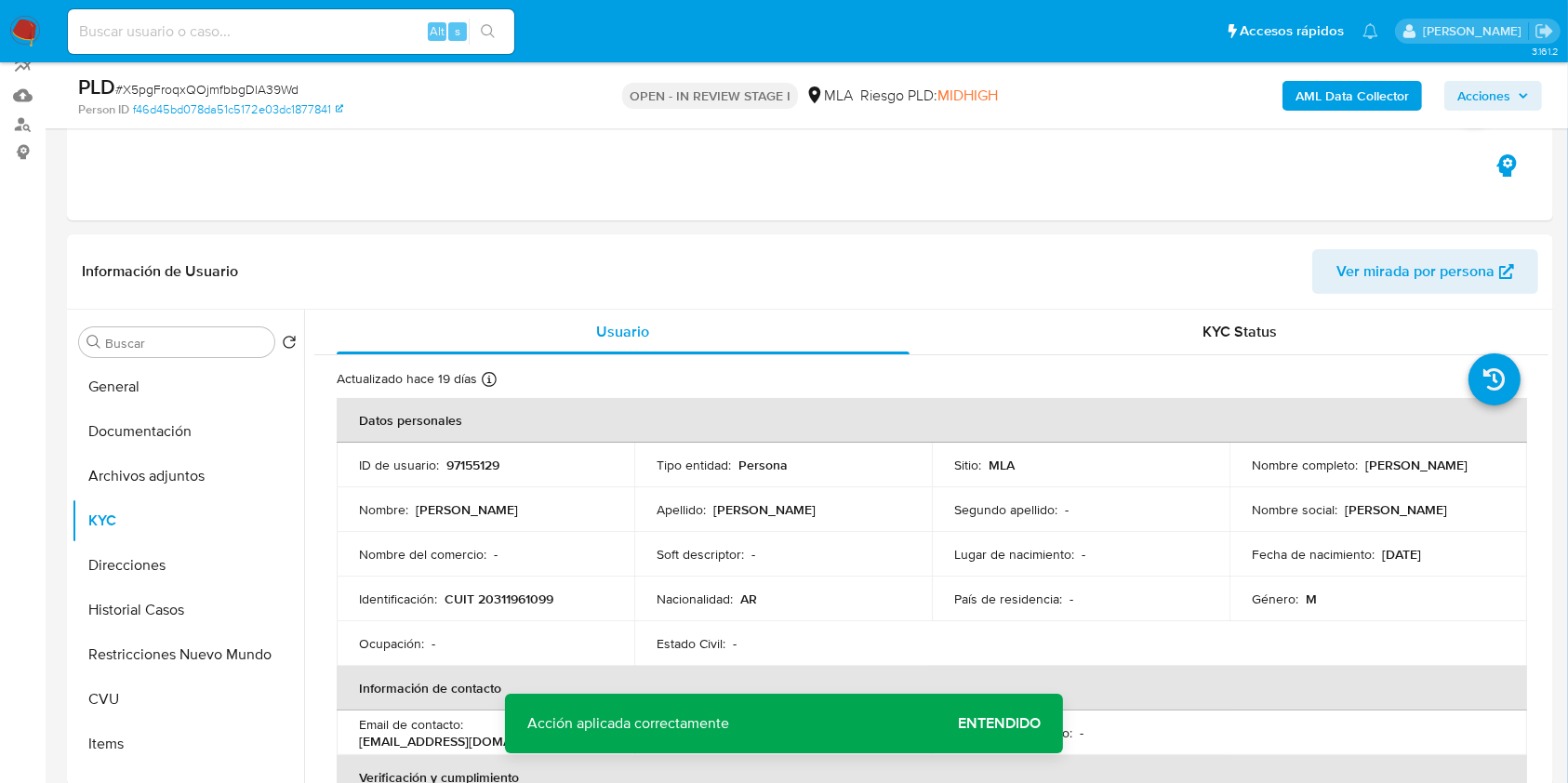
scroll to position [114, 0]
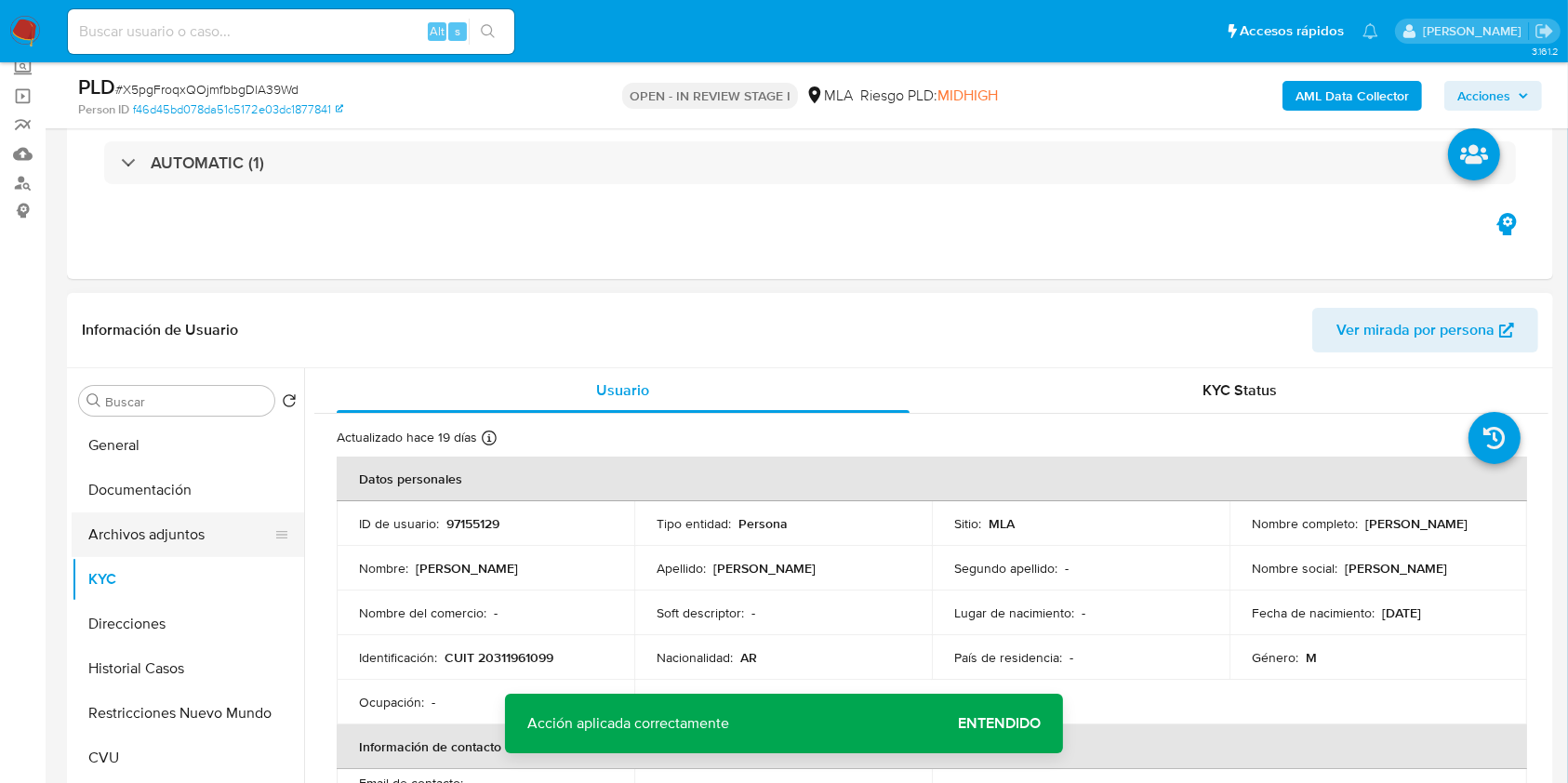
click at [140, 518] on button "Archivos adjuntos" at bounding box center [180, 534] width 218 height 45
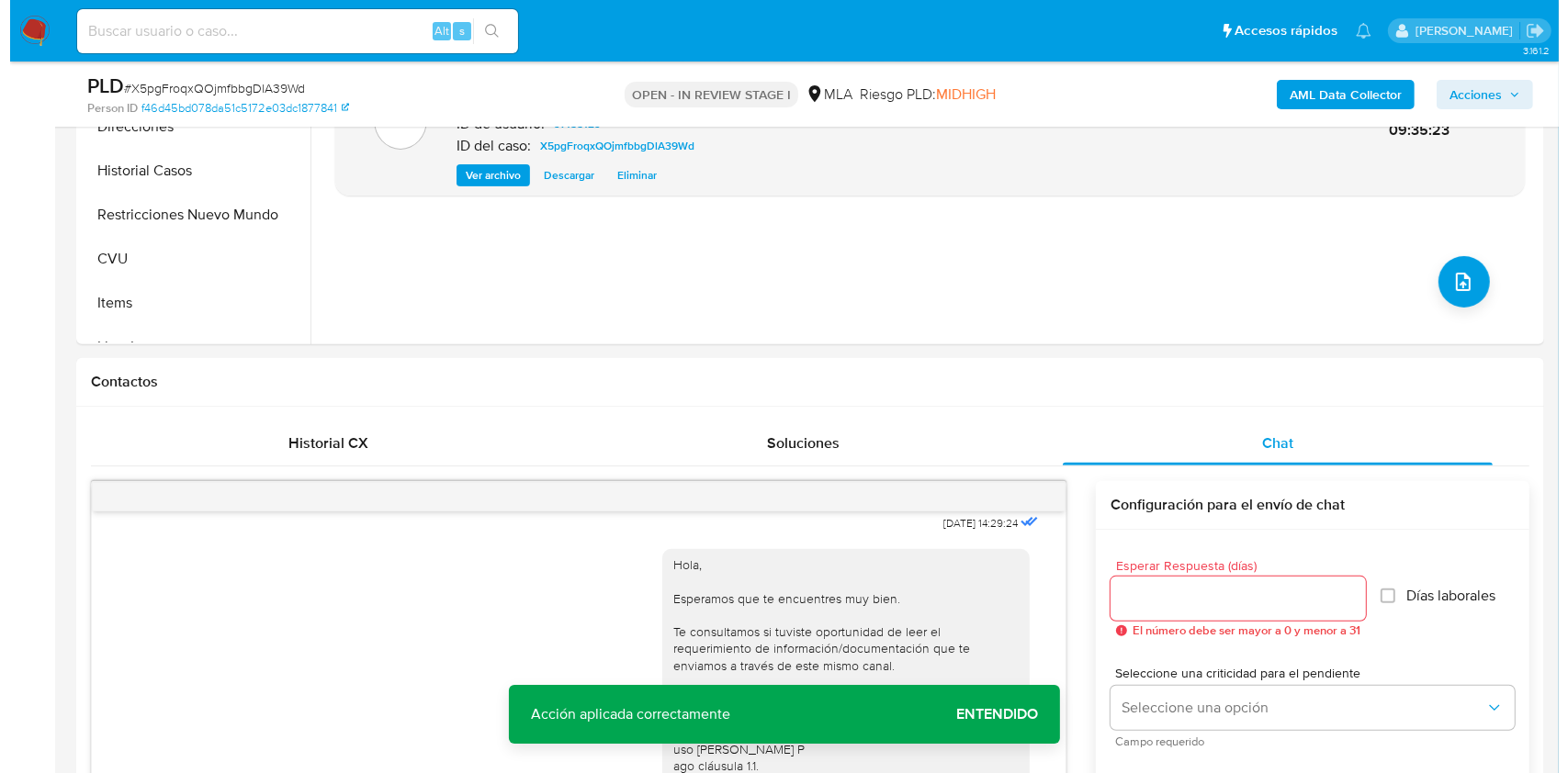
scroll to position [606, 0]
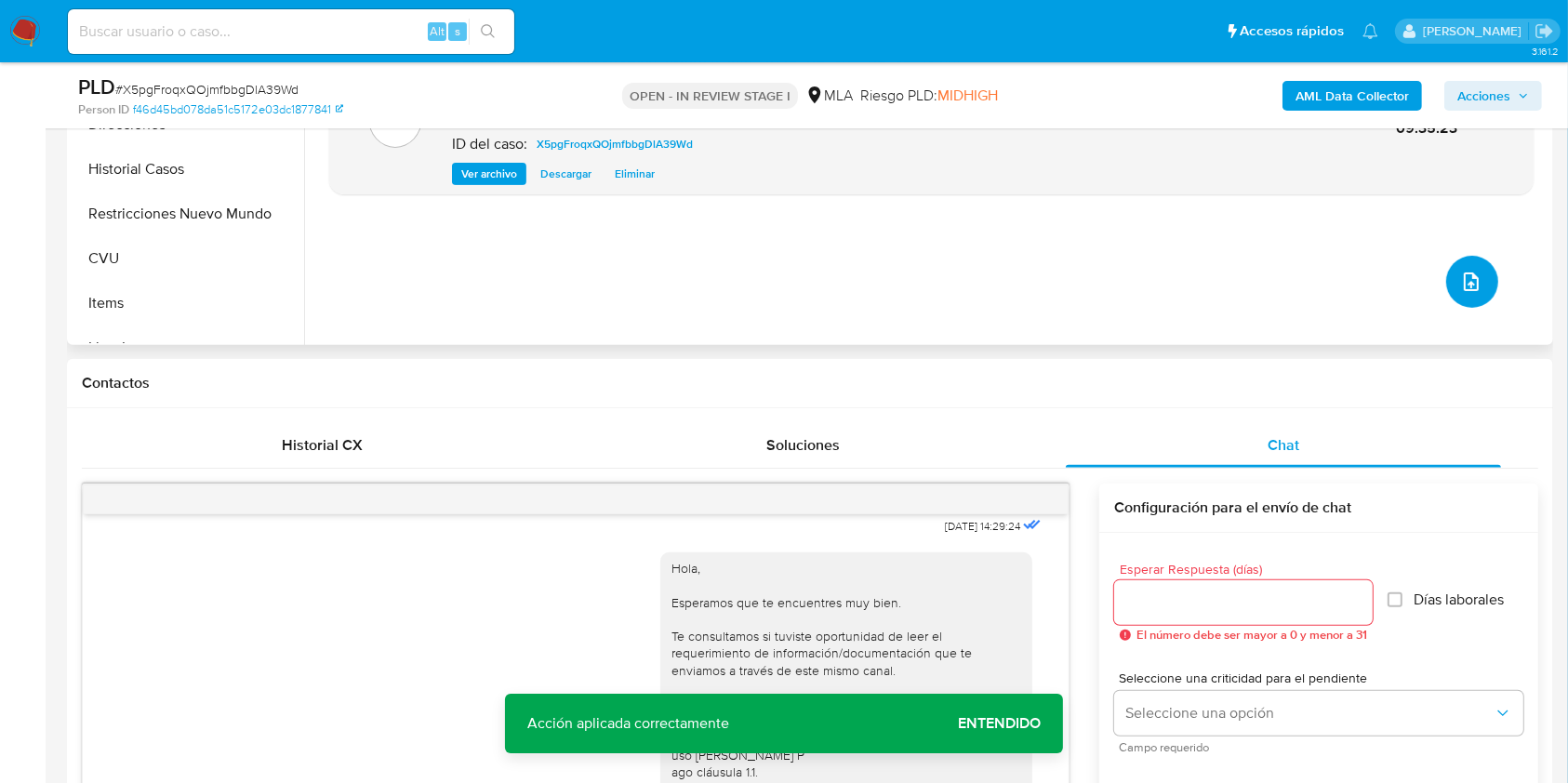
click at [1474, 276] on icon "upload-file" at bounding box center [1471, 281] width 23 height 23
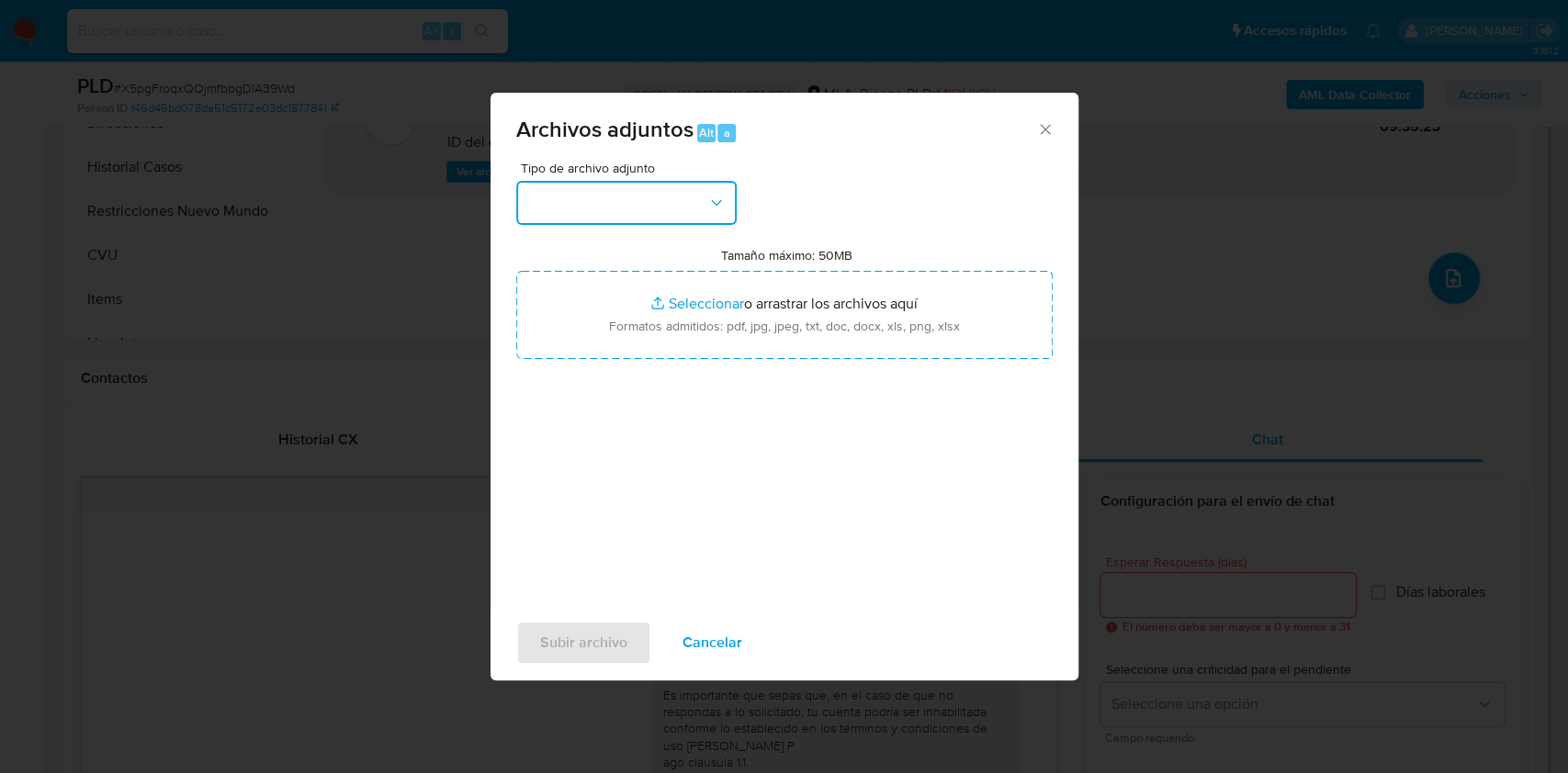
click at [624, 191] on button "button" at bounding box center [625, 203] width 220 height 44
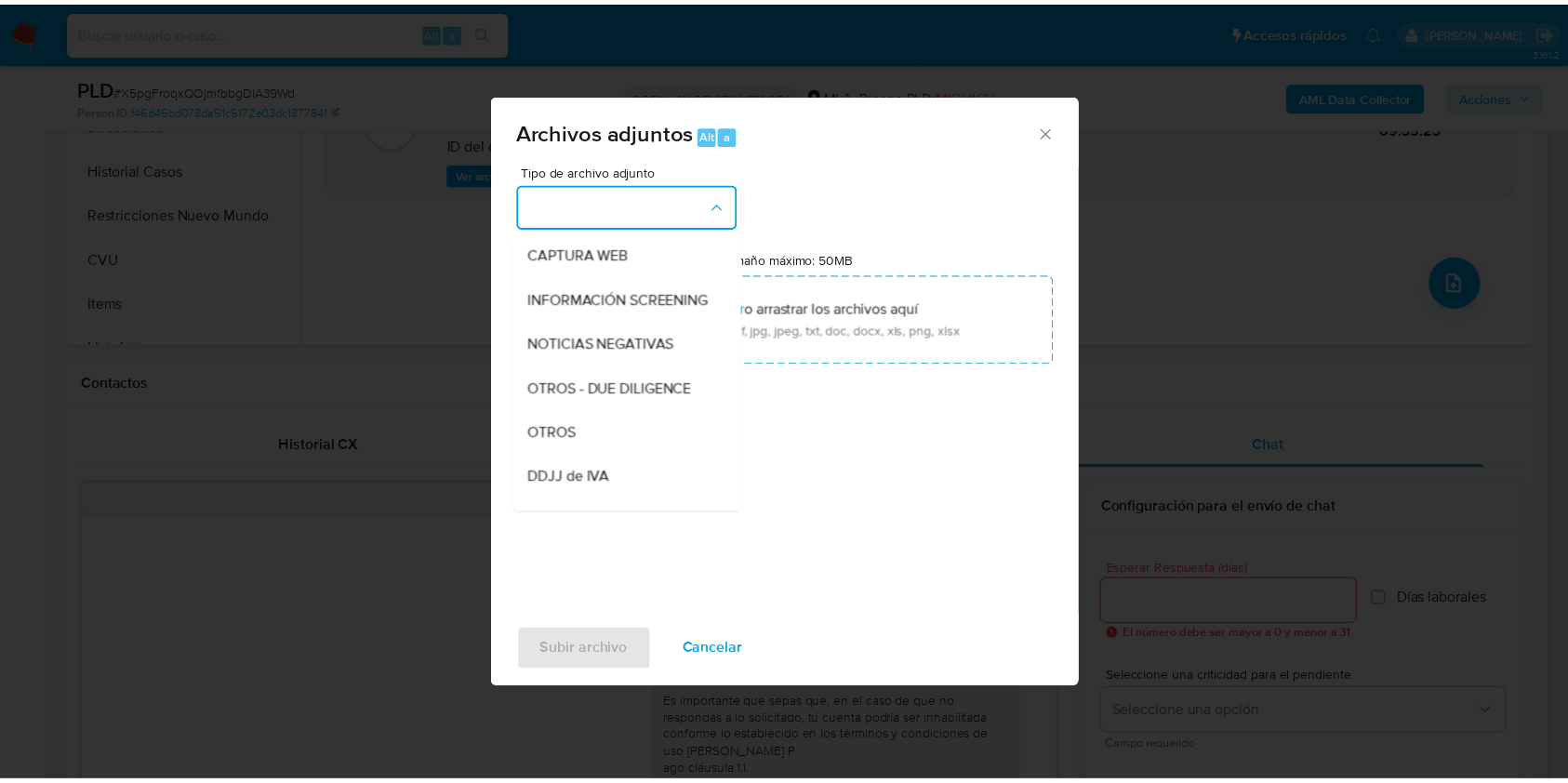
scroll to position [252, 0]
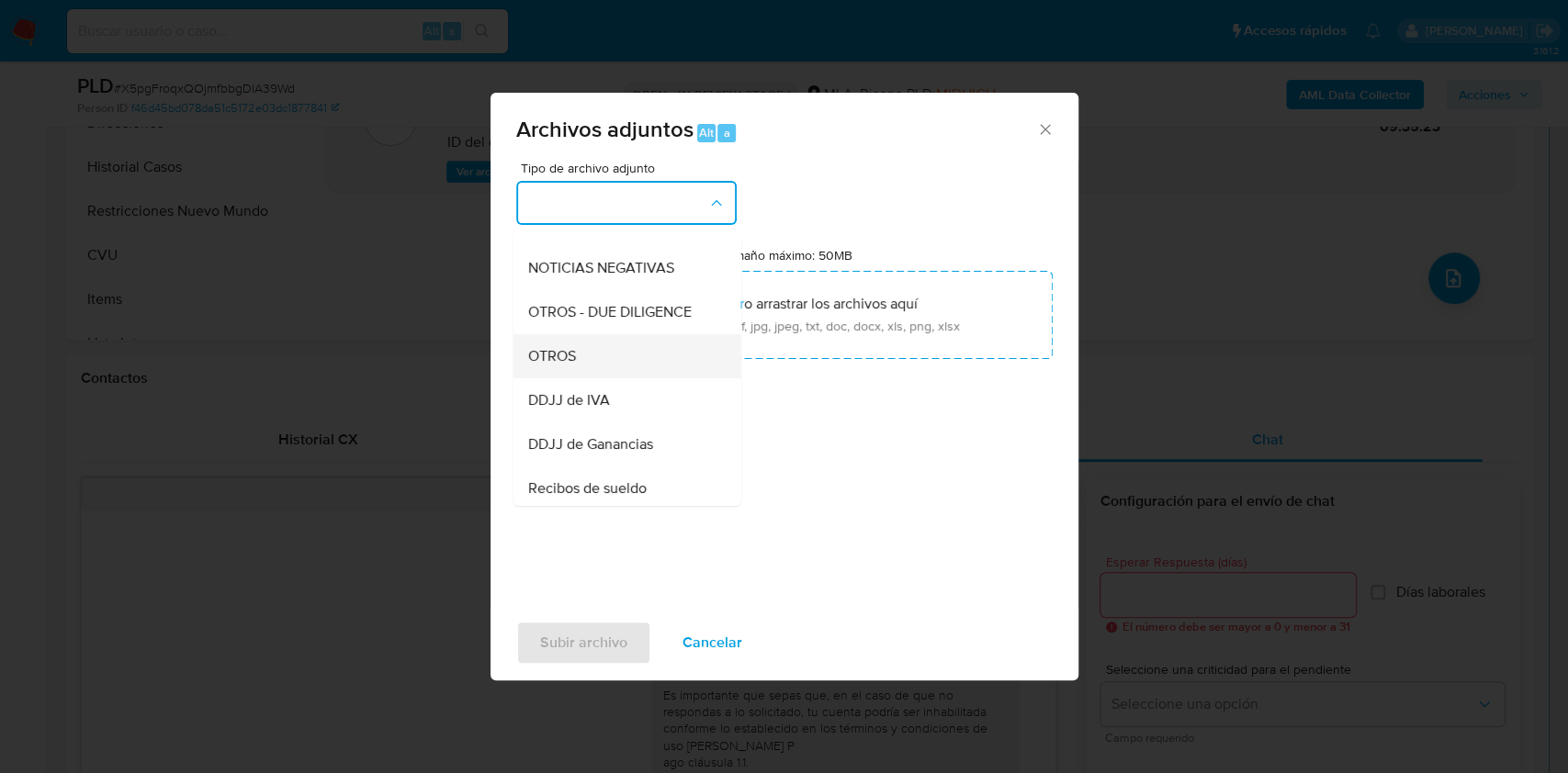
click at [586, 377] on div "OTROS" at bounding box center [621, 356] width 187 height 44
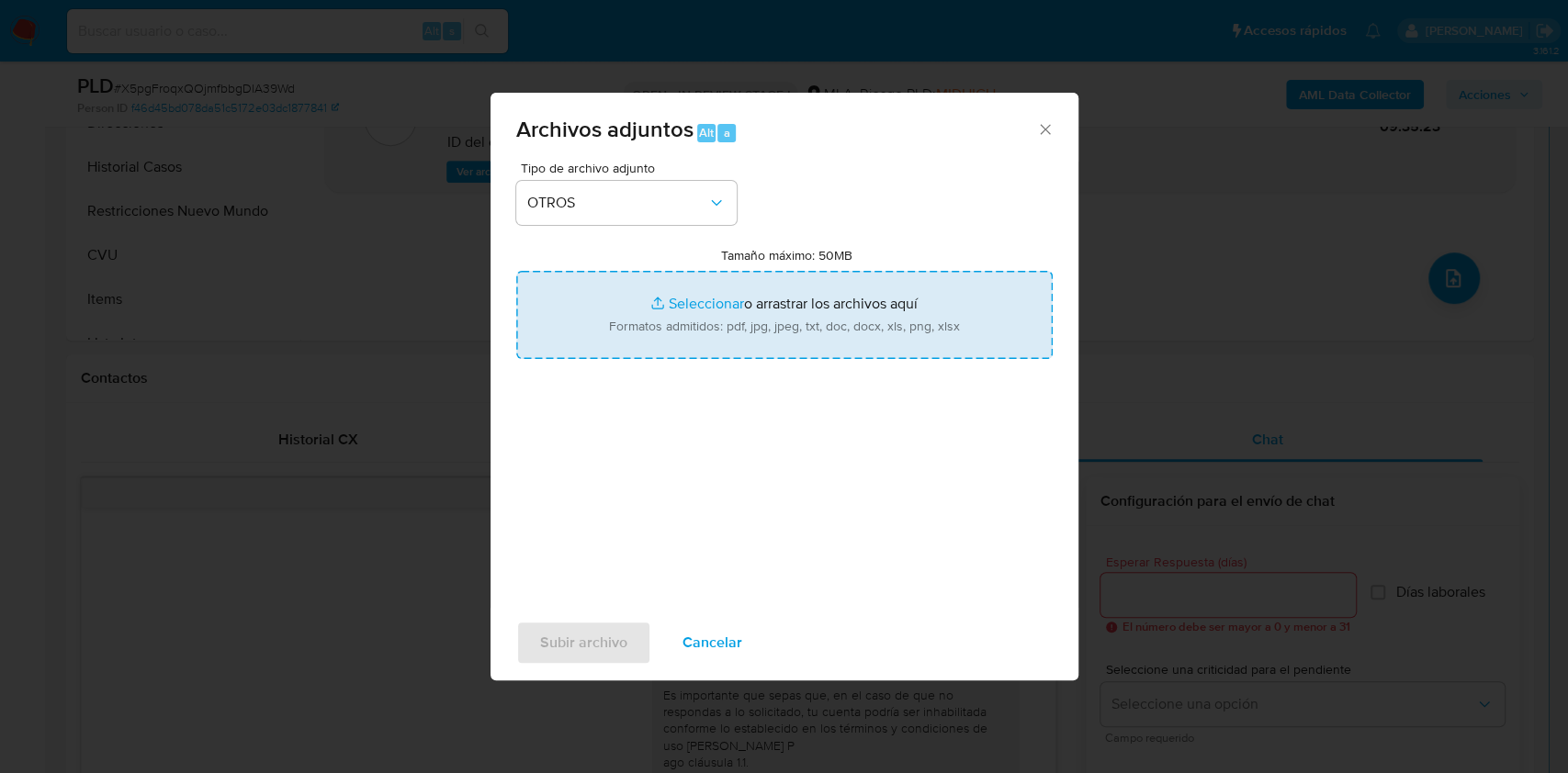
click at [676, 321] on input "Tamaño máximo: 50MB Seleccionar archivos" at bounding box center [784, 315] width 536 height 88
type input "C:\fakepath\Caselog X5pgFroqxQOjmfbbgDlA39Wd.docx"
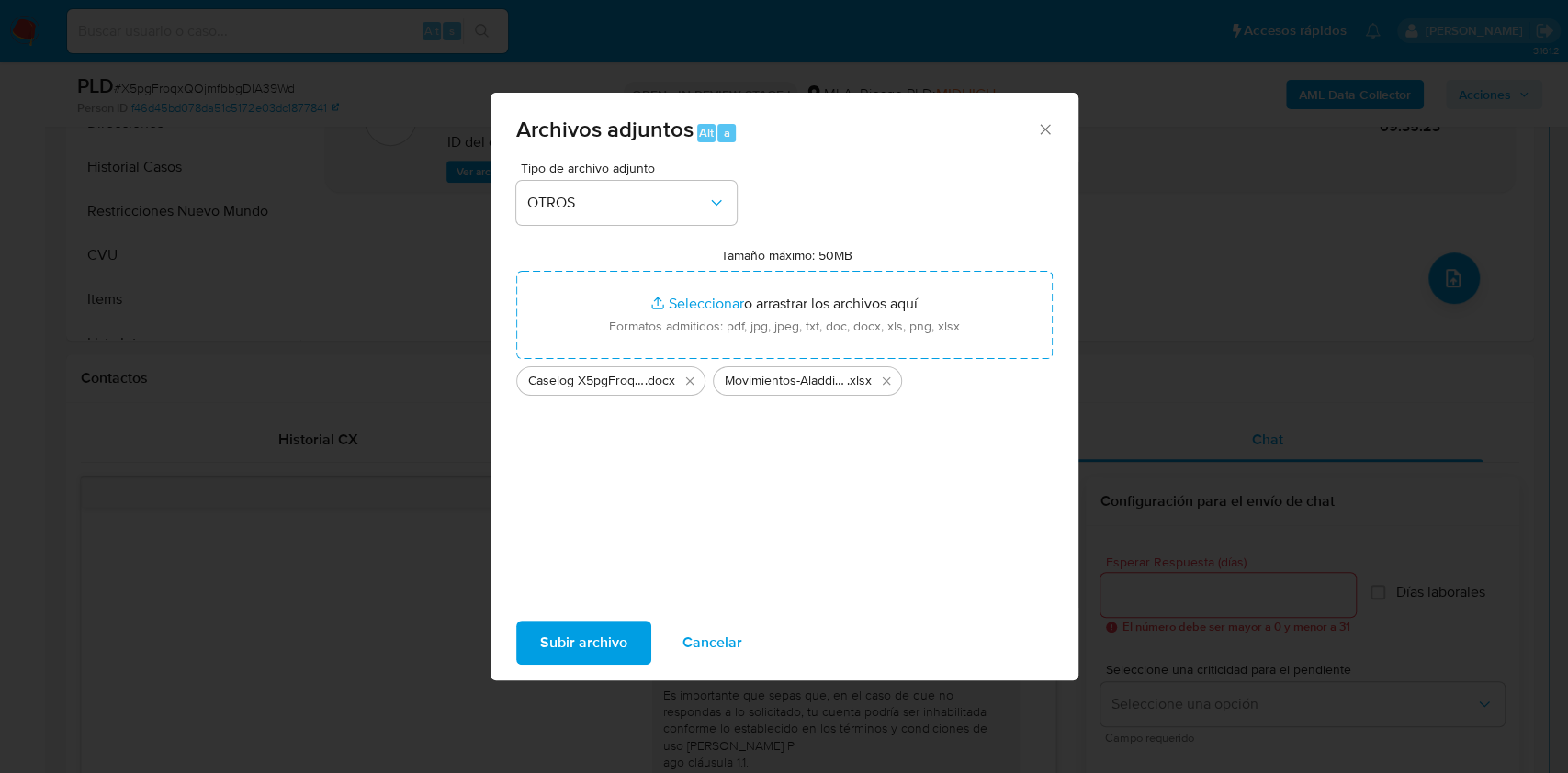
click at [583, 649] on span "Subir archivo" at bounding box center [583, 642] width 87 height 40
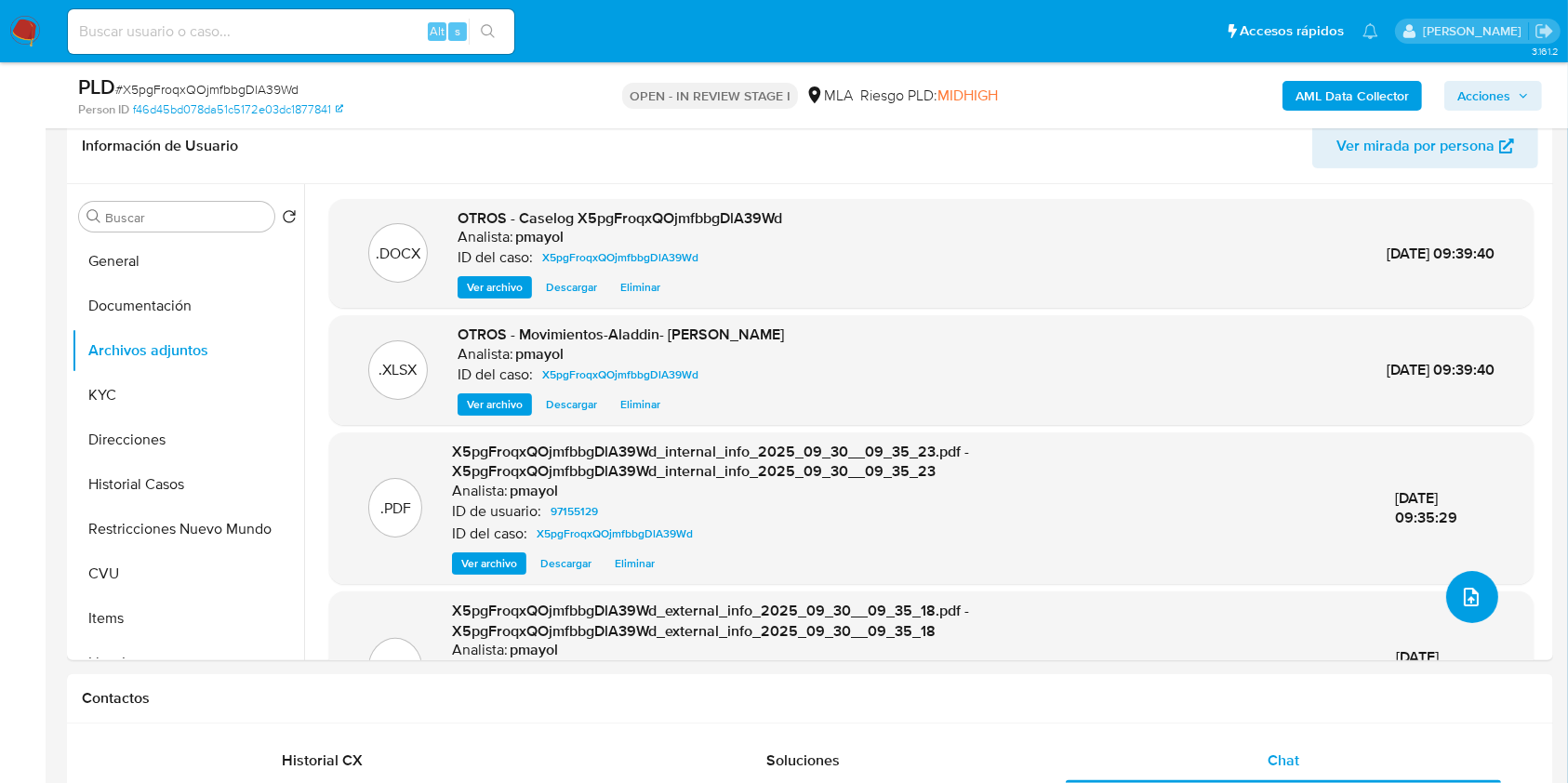
scroll to position [269, 0]
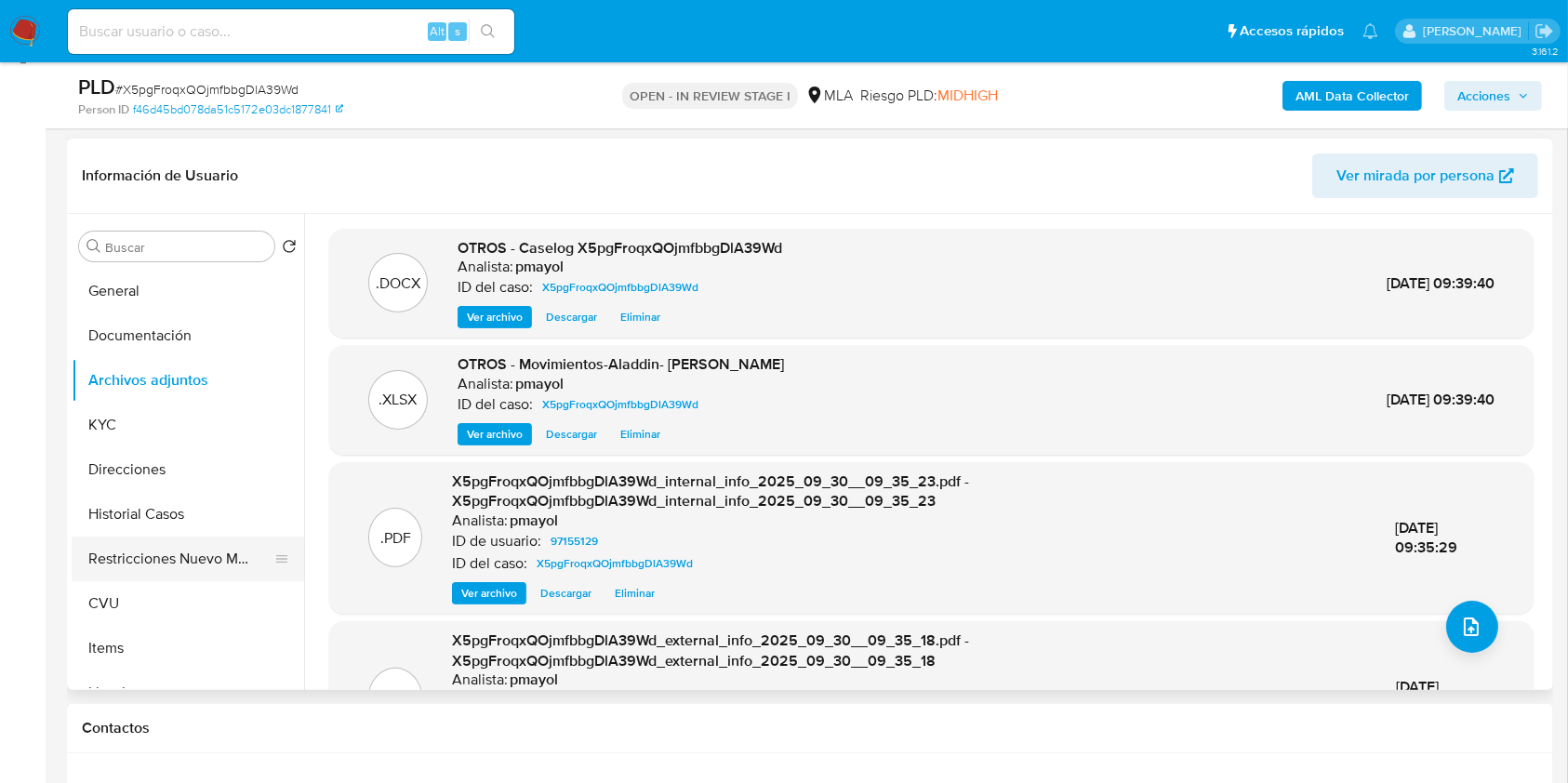
click at [177, 554] on button "Restricciones Nuevo Mundo" at bounding box center [180, 559] width 218 height 45
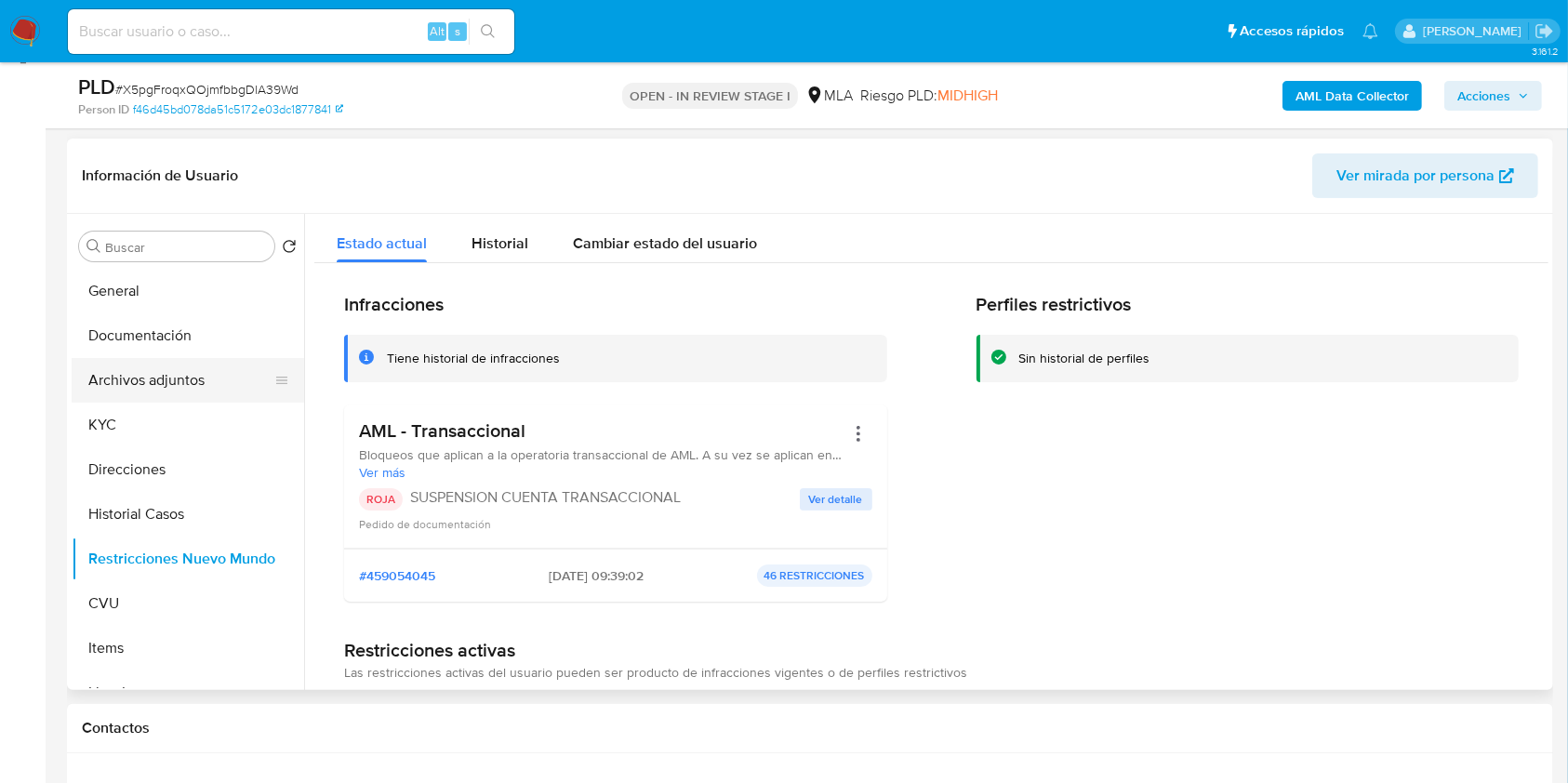
click at [192, 376] on button "Archivos adjuntos" at bounding box center [180, 380] width 218 height 45
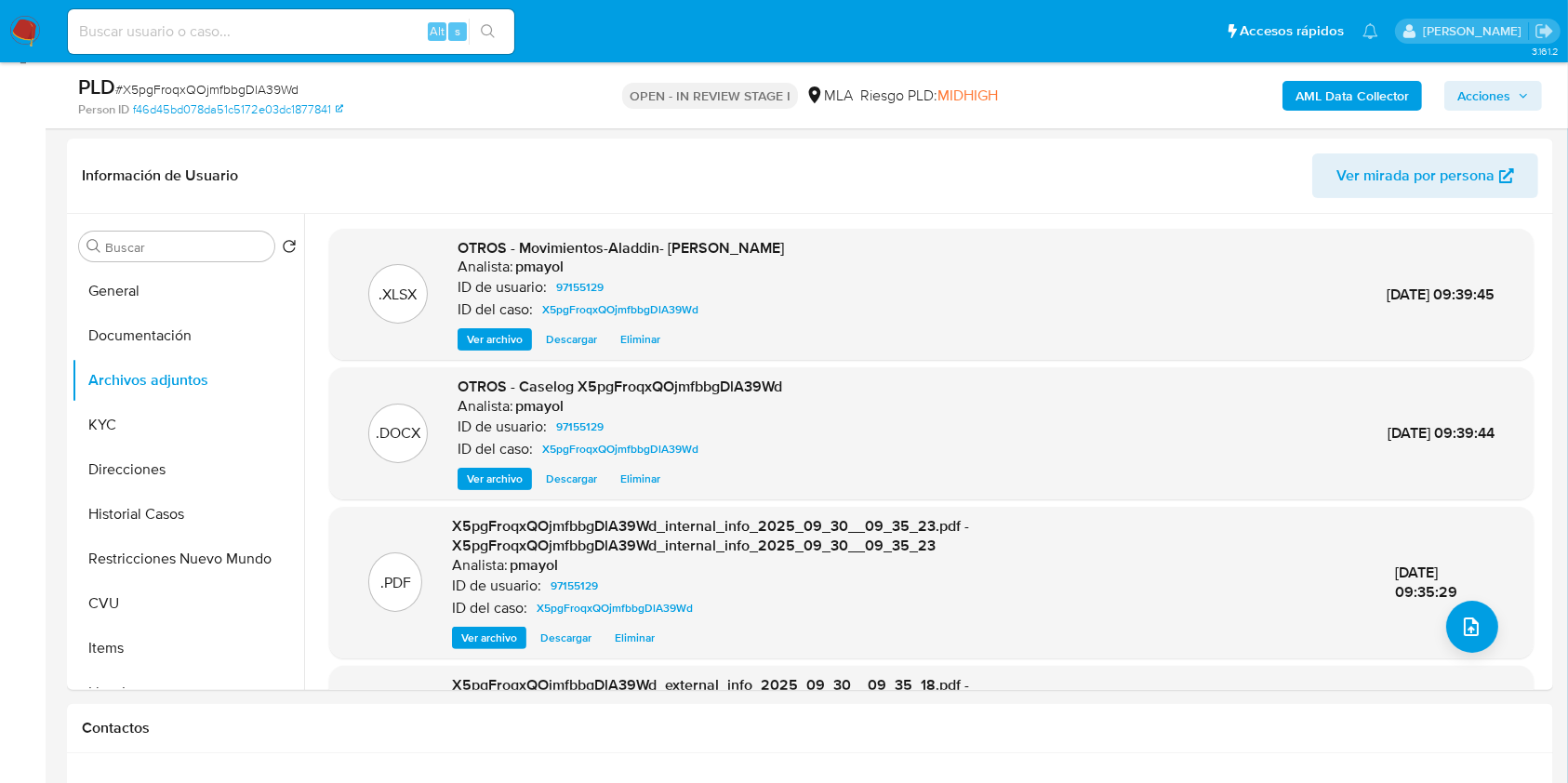
click at [1464, 99] on span "Acciones" at bounding box center [1484, 96] width 53 height 30
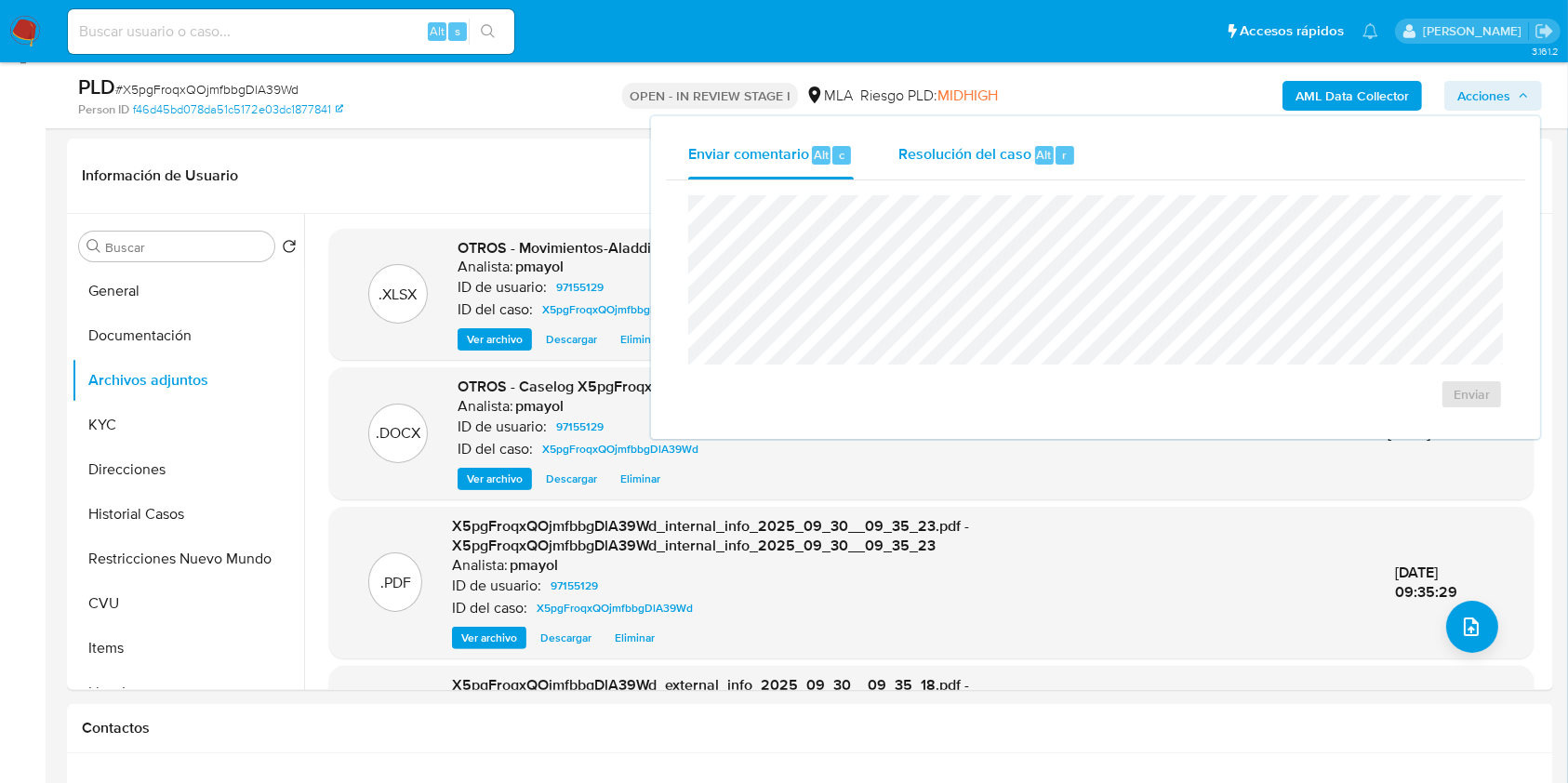
click at [930, 159] on span "Resolución del caso" at bounding box center [965, 155] width 133 height 22
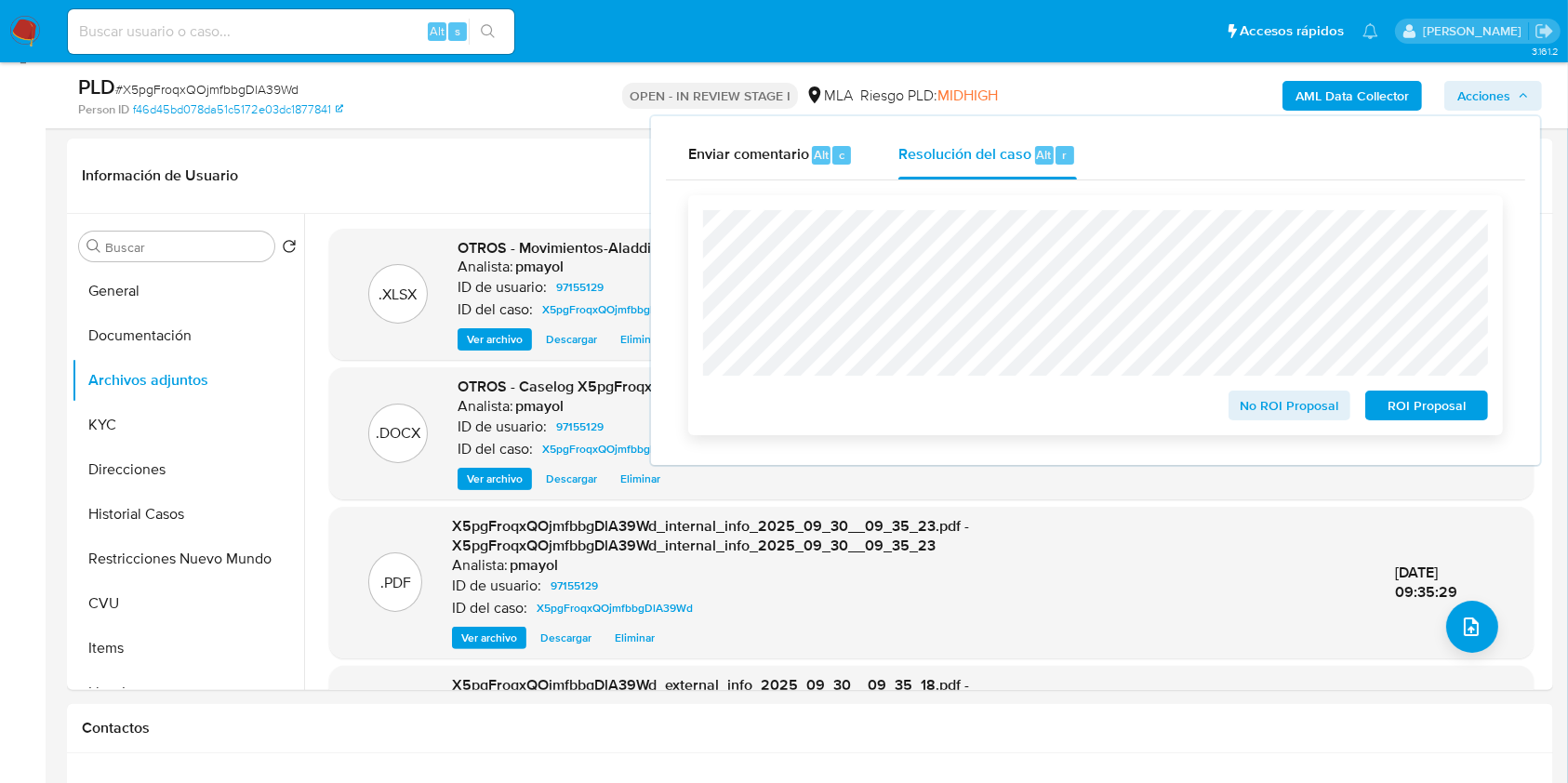
click at [1392, 414] on span "ROI Proposal" at bounding box center [1427, 405] width 97 height 26
